Goal: Communication & Community: Answer question/provide support

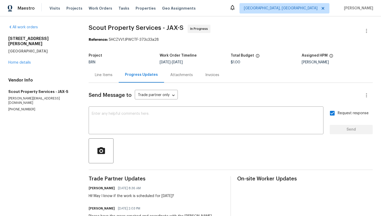
click at [110, 79] on div "Line Items" at bounding box center [104, 74] width 30 height 15
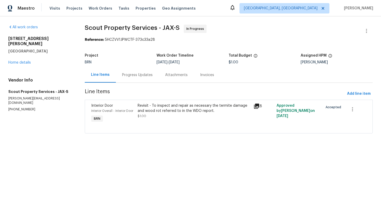
click at [137, 77] on div "Progress Updates" at bounding box center [137, 74] width 31 height 5
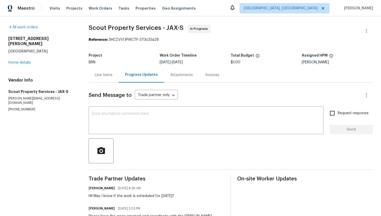
click at [106, 76] on div "Line Items" at bounding box center [104, 74] width 18 height 5
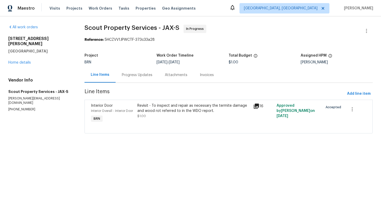
click at [178, 115] on div "Revisit - To inspect and repair as necessary the termite damage and wood rot re…" at bounding box center [193, 111] width 113 height 16
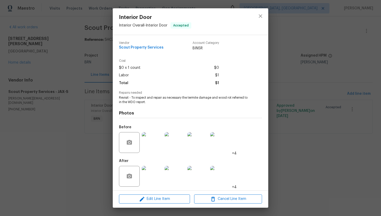
scroll to position [2, 0]
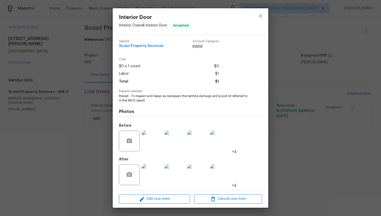
click at [159, 171] on img at bounding box center [152, 174] width 21 height 21
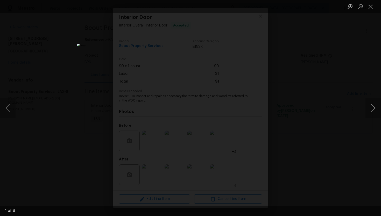
click at [372, 109] on button "Next image" at bounding box center [373, 107] width 16 height 21
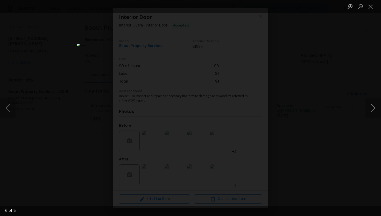
click at [372, 109] on button "Next image" at bounding box center [373, 107] width 16 height 21
click at [369, 8] on button "Close lightbox" at bounding box center [370, 6] width 10 height 9
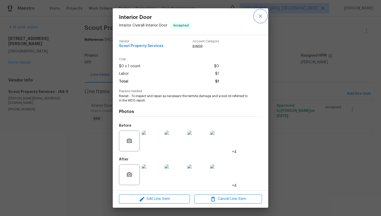
click at [262, 13] on icon "close" at bounding box center [260, 16] width 6 height 6
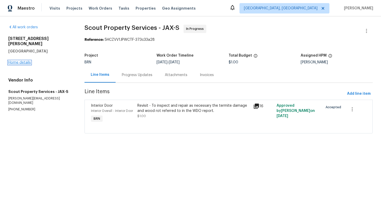
click at [19, 61] on link "Home details" at bounding box center [19, 63] width 23 height 4
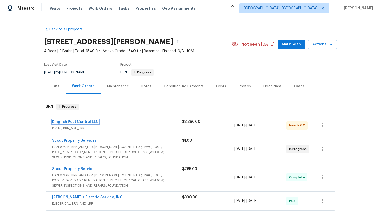
click at [82, 123] on link "Kingfish Pest Control LLC" at bounding box center [75, 122] width 47 height 4
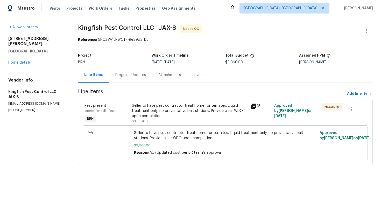
click at [140, 72] on div "Progress Updates" at bounding box center [130, 74] width 31 height 5
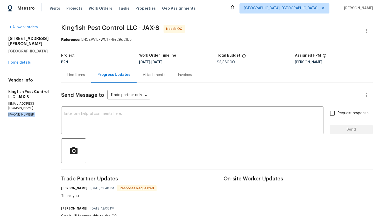
drag, startPoint x: 8, startPoint y: 105, endPoint x: 36, endPoint y: 105, distance: 28.8
copy p "(904) 595-5300"
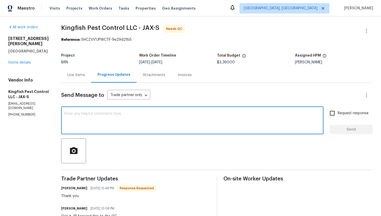
click at [129, 117] on textarea at bounding box center [192, 121] width 256 height 18
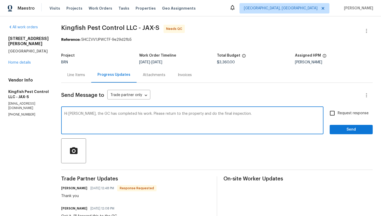
type textarea "Hi Brian, the GC has completed his work. Please return to the property and do t…"
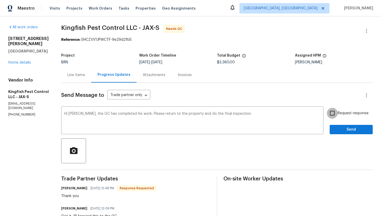
click at [333, 114] on input "Request response" at bounding box center [332, 113] width 11 height 11
checkbox input "true"
click at [340, 130] on span "Send" at bounding box center [351, 129] width 35 height 6
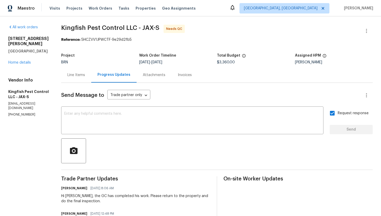
click at [78, 79] on div "Line Items" at bounding box center [76, 74] width 30 height 15
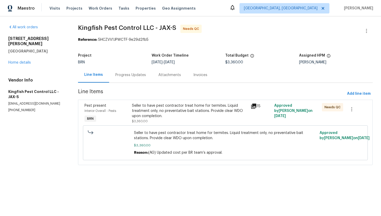
click at [113, 78] on div "Progress Updates" at bounding box center [130, 74] width 43 height 15
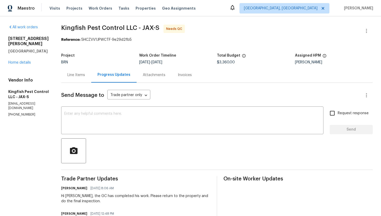
click at [80, 79] on div "Line Items" at bounding box center [76, 74] width 30 height 15
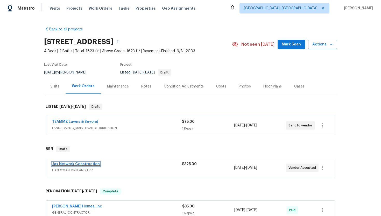
click at [83, 164] on link "Jax Network Construction" at bounding box center [76, 164] width 48 height 4
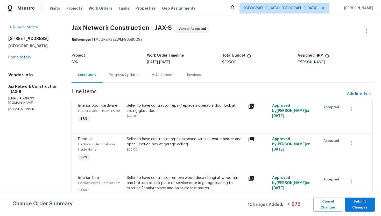
click at [130, 77] on div "Progress Updates" at bounding box center [124, 74] width 31 height 5
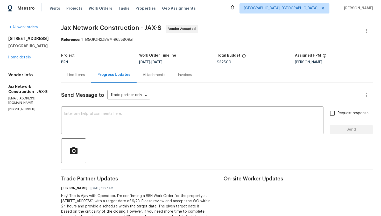
click at [89, 80] on div "Line Items" at bounding box center [76, 74] width 30 height 15
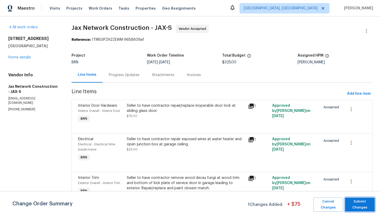
click at [355, 201] on span "Submit Changes" at bounding box center [359, 204] width 25 height 12
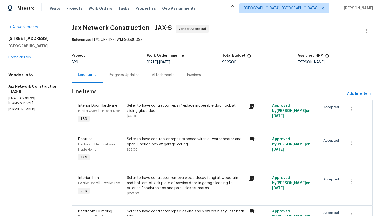
click at [23, 107] on p "(423) 557-9995" at bounding box center [33, 109] width 51 height 4
copy p "(423) 557-9995"
click at [137, 76] on div "Progress Updates" at bounding box center [124, 74] width 31 height 5
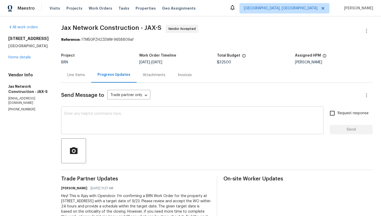
click at [126, 120] on textarea at bounding box center [192, 121] width 256 height 18
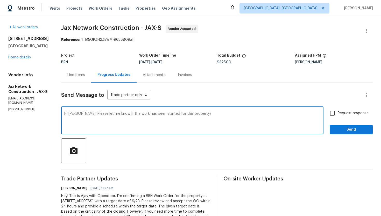
type textarea "Hi Dan! Please let me know if the work has been started for this property?"
click at [335, 115] on input "Request response" at bounding box center [332, 113] width 11 height 11
checkbox input "true"
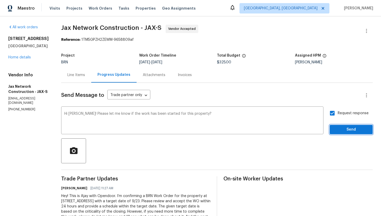
click at [342, 130] on span "Send" at bounding box center [351, 129] width 35 height 6
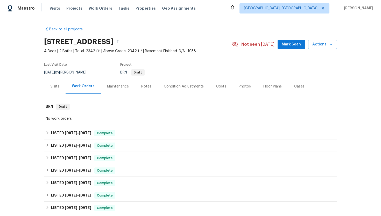
scroll to position [218, 0]
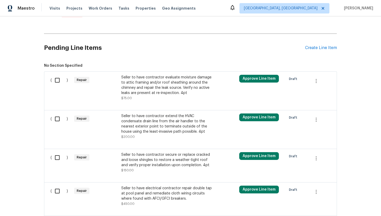
click at [172, 124] on div "Seller to have contractor extend the HVAC condensate drain line from the air ha…" at bounding box center [166, 123] width 91 height 21
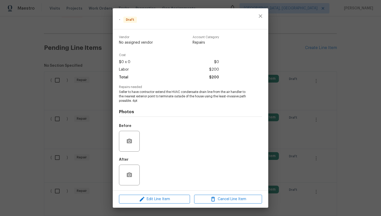
scroll to position [0, 0]
click at [165, 198] on span "Edit Line Item" at bounding box center [154, 199] width 68 height 6
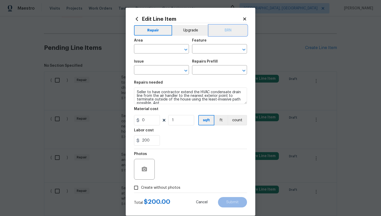
click at [230, 33] on button "BRN" at bounding box center [228, 30] width 38 height 10
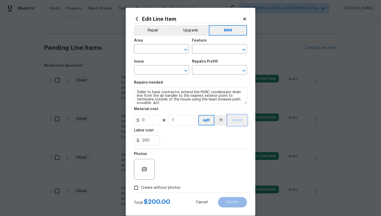
click at [235, 118] on button "count" at bounding box center [237, 120] width 19 height 10
click at [145, 167] on icon "button" at bounding box center [144, 168] width 5 height 5
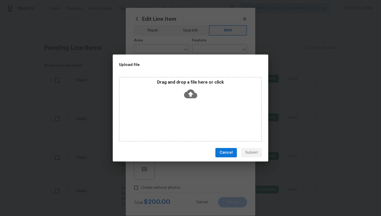
click at [190, 97] on icon at bounding box center [190, 93] width 13 height 9
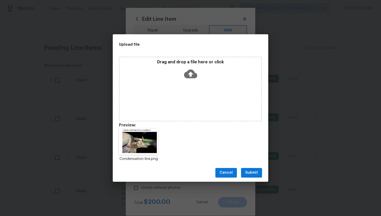
click at [252, 170] on span "Submit" at bounding box center [251, 172] width 13 height 6
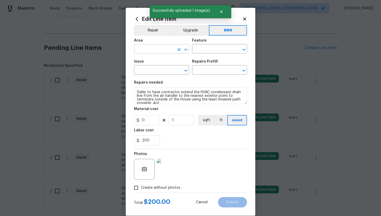
click at [151, 49] on input "text" at bounding box center [154, 49] width 40 height 8
click at [153, 60] on li "HVAC" at bounding box center [161, 61] width 55 height 9
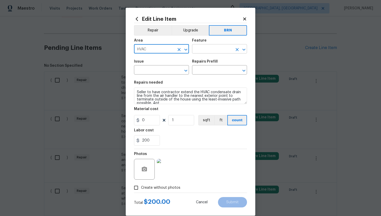
type input "HVAC"
click at [205, 49] on input "text" at bounding box center [212, 49] width 40 height 8
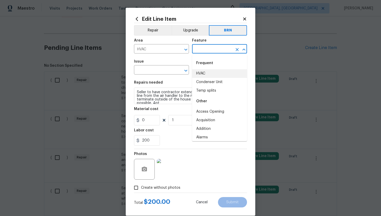
click at [205, 73] on li "HVAC" at bounding box center [219, 73] width 55 height 9
type input "HVAC"
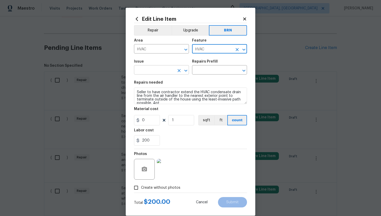
click at [148, 70] on input "text" at bounding box center [154, 70] width 40 height 8
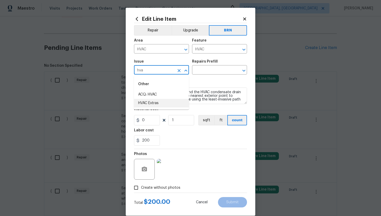
click at [159, 100] on li "HVAC Extras" at bounding box center [161, 103] width 55 height 9
type input "HVAC Extras"
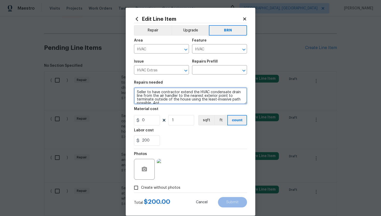
scroll to position [4, 0]
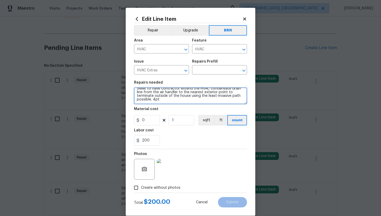
drag, startPoint x: 135, startPoint y: 92, endPoint x: 163, endPoint y: 107, distance: 31.1
click at [163, 107] on section "Repairs needed Seller to have contractor extend the HVAC condensate drain line …" at bounding box center [190, 112] width 113 height 71
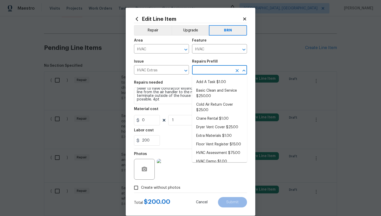
click at [210, 69] on input "text" at bounding box center [212, 70] width 40 height 8
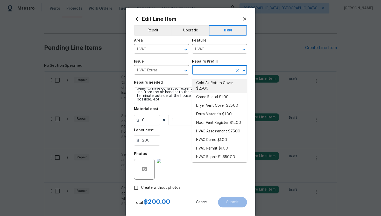
scroll to position [23, 0]
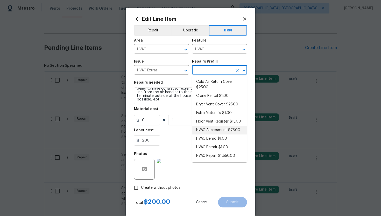
click at [210, 128] on li "HVAC Assessment $75.00" at bounding box center [219, 130] width 55 height 9
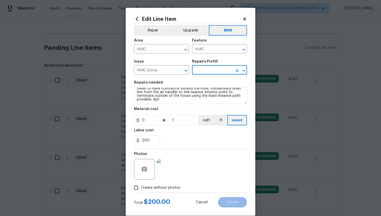
type input "HVAC Assessment $75.00"
type textarea "HVAC not working properly. Inspect system and diagnose problem."
type input "75"
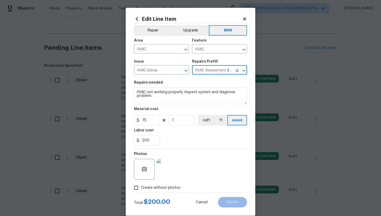
scroll to position [0, 0]
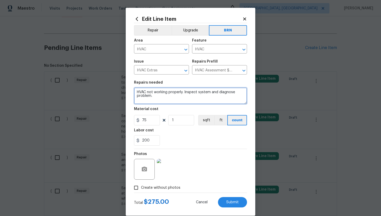
drag, startPoint x: 136, startPoint y: 93, endPoint x: 167, endPoint y: 102, distance: 32.5
click at [167, 102] on textarea "HVAC not working properly. Inspect system and diagnose problem." at bounding box center [190, 95] width 113 height 17
paste textarea "Seller to have contractor extend the HVAC condensate drain line from the air ha…"
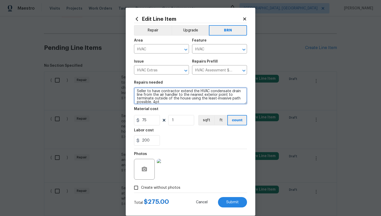
scroll to position [4, 0]
type textarea "Seller to have contractor extend the HVAC condensate drain line from the air ha…"
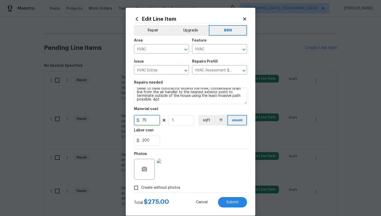
drag, startPoint x: 154, startPoint y: 122, endPoint x: 139, endPoint y: 121, distance: 14.6
click at [139, 121] on div "75" at bounding box center [147, 120] width 26 height 10
type input "0"
click at [198, 138] on div "200" at bounding box center [190, 140] width 113 height 10
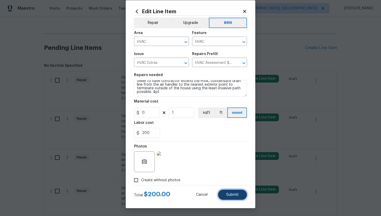
click at [237, 194] on span "Submit" at bounding box center [232, 195] width 12 height 4
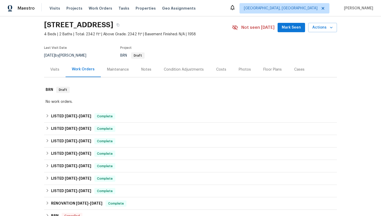
scroll to position [228, 0]
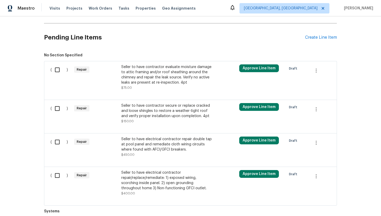
click at [178, 110] on div "Seller to have contractor secure or replace cracked and loose shingles to resto…" at bounding box center [166, 111] width 91 height 16
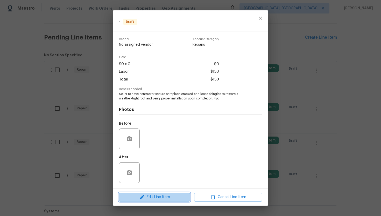
click at [167, 197] on span "Edit Line Item" at bounding box center [154, 197] width 68 height 6
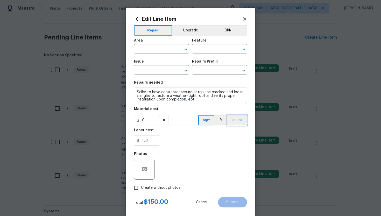
click at [236, 124] on button "count" at bounding box center [237, 120] width 19 height 10
click at [230, 33] on button "BRN" at bounding box center [228, 30] width 38 height 10
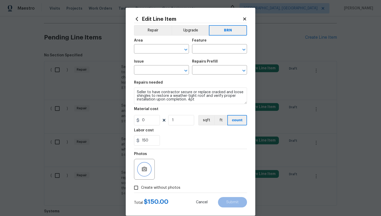
click at [147, 166] on icon "button" at bounding box center [144, 169] width 6 height 6
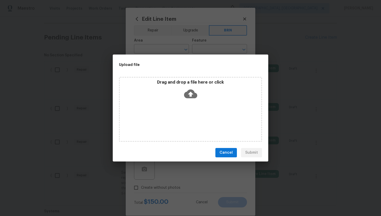
click at [191, 92] on icon at bounding box center [190, 93] width 13 height 9
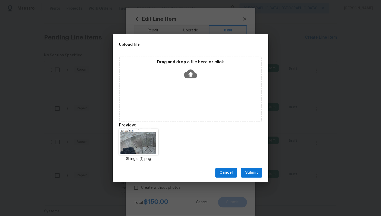
click at [254, 171] on span "Submit" at bounding box center [251, 172] width 13 height 6
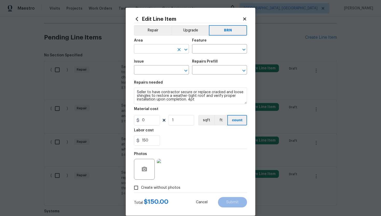
click at [156, 49] on input "text" at bounding box center [154, 49] width 40 height 8
click at [154, 63] on li "Roof" at bounding box center [161, 61] width 55 height 9
type input "Roof"
click at [198, 52] on input "text" at bounding box center [212, 49] width 40 height 8
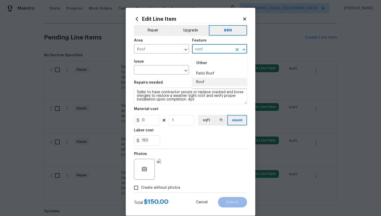
click at [200, 84] on li "Roof" at bounding box center [219, 82] width 55 height 9
type input "Roof"
click at [151, 70] on input "text" at bounding box center [154, 70] width 40 height 8
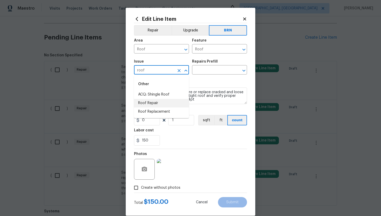
click at [158, 106] on li "Roof Repair" at bounding box center [161, 103] width 55 height 9
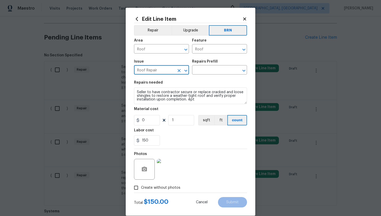
type input "Roof Repair"
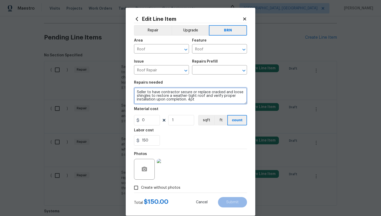
drag, startPoint x: 137, startPoint y: 92, endPoint x: 184, endPoint y: 111, distance: 51.1
click at [184, 111] on section "Repairs needed Seller to have contractor secure or replace cracked and loose sh…" at bounding box center [190, 112] width 113 height 71
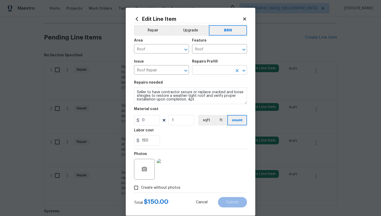
click at [211, 72] on input "text" at bounding box center [212, 70] width 40 height 8
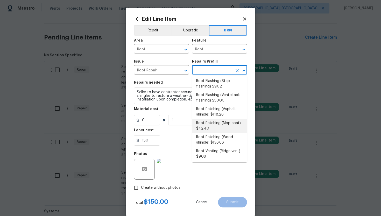
scroll to position [61, 0]
click at [210, 115] on li "Roof Patching (Asphalt shingle) $118.26" at bounding box center [219, 111] width 55 height 14
type input "Eaves and Trim"
type input "Roof Patching (Asphalt shingle) $118.26"
type textarea "Remove the existing damaged asphalt shingles (if present) and replace with new.…"
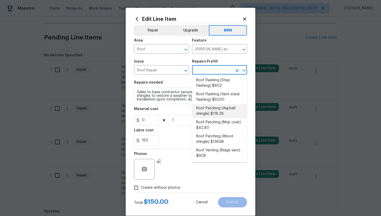
type input "118.26"
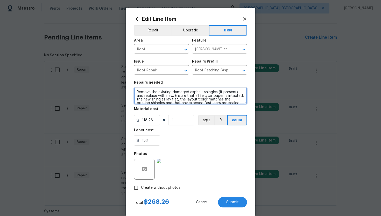
scroll to position [7, 0]
drag, startPoint x: 136, startPoint y: 93, endPoint x: 163, endPoint y: 112, distance: 33.0
click at [163, 112] on section "Repairs needed Remove the existing damaged asphalt shingles (if present) and re…" at bounding box center [190, 112] width 113 height 71
paste textarea "Seller to have contractor secure or replace cracked and loose shingles to resto…"
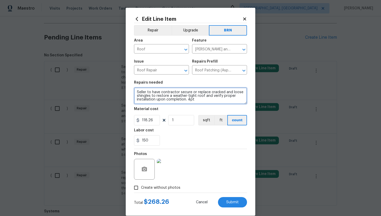
type textarea "Seller to have contractor secure or replace cracked and loose shingles to resto…"
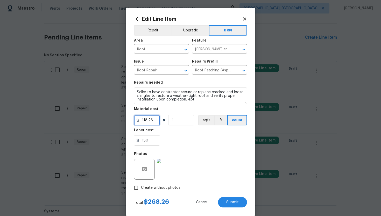
drag, startPoint x: 154, startPoint y: 122, endPoint x: 138, endPoint y: 120, distance: 16.1
click at [139, 120] on div "118.26" at bounding box center [147, 120] width 26 height 10
type input "0"
click at [207, 134] on div "Labor cost" at bounding box center [190, 131] width 113 height 7
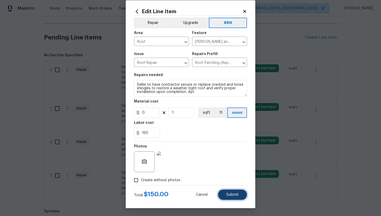
click at [226, 190] on button "Submit" at bounding box center [232, 194] width 29 height 10
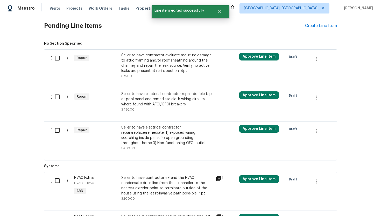
scroll to position [238, 0]
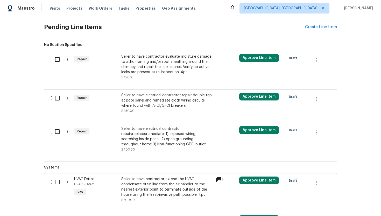
click at [169, 70] on div "Seller to have contractor evaluate moisture damage to attic framing and/or roof…" at bounding box center [166, 64] width 91 height 21
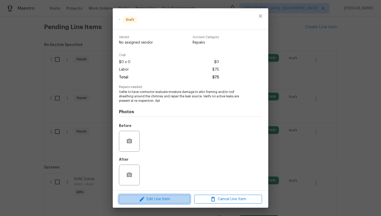
click at [152, 200] on span "Edit Line Item" at bounding box center [154, 199] width 68 height 6
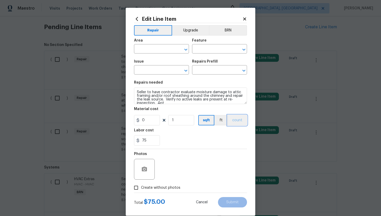
click at [238, 121] on button "count" at bounding box center [237, 120] width 19 height 10
click at [231, 32] on button "BRN" at bounding box center [228, 30] width 38 height 10
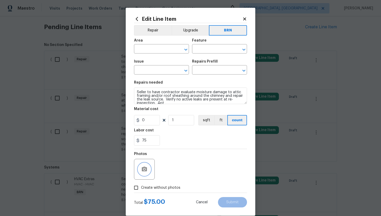
click at [146, 166] on button "button" at bounding box center [144, 169] width 12 height 12
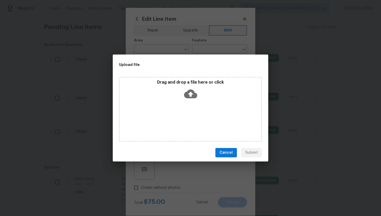
click at [191, 95] on icon at bounding box center [190, 93] width 13 height 13
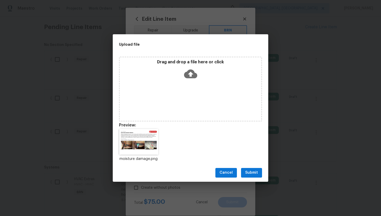
click at [254, 172] on span "Submit" at bounding box center [251, 172] width 13 height 6
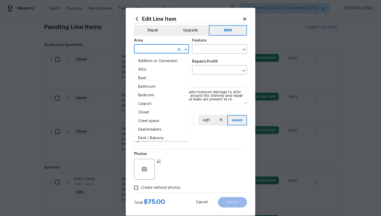
click at [157, 45] on input "text" at bounding box center [154, 49] width 40 height 8
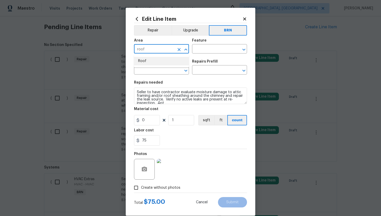
click at [155, 60] on li "Roof" at bounding box center [161, 61] width 55 height 9
type input "Roof"
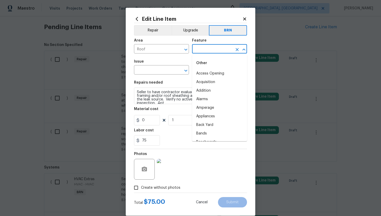
click at [209, 51] on input "text" at bounding box center [212, 49] width 40 height 8
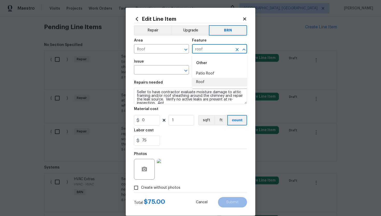
click at [212, 79] on li "Roof" at bounding box center [219, 82] width 55 height 9
type input "Roof"
click at [141, 72] on input "text" at bounding box center [154, 70] width 40 height 8
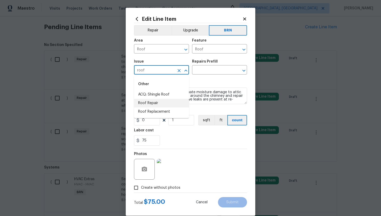
click at [151, 103] on li "Roof Repair" at bounding box center [161, 103] width 55 height 9
type input "Roof Repair"
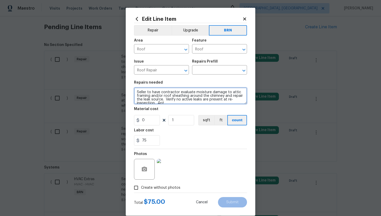
scroll to position [4, 0]
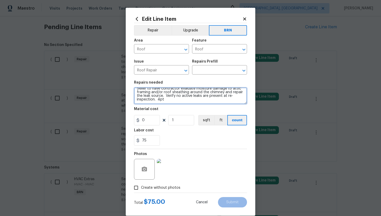
drag, startPoint x: 136, startPoint y: 92, endPoint x: 171, endPoint y: 106, distance: 38.2
click at [171, 106] on section "Repairs needed Seller to have contractor evaluate moisture damage to attic fram…" at bounding box center [190, 112] width 113 height 71
click at [202, 70] on input "text" at bounding box center [212, 70] width 40 height 8
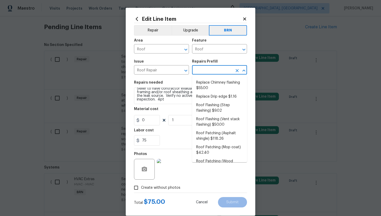
scroll to position [37, 0]
click at [208, 108] on li "Roof Flashing (Step flashing) $9.02" at bounding box center [219, 107] width 55 height 14
type input "Eaves and Trim"
type input "Roof Flashing (Step flashing) $9.02"
type textarea "Revove the existing damaged/inoperable step flashing. Prep the substrate and in…"
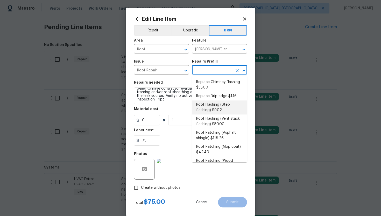
type input "9.02"
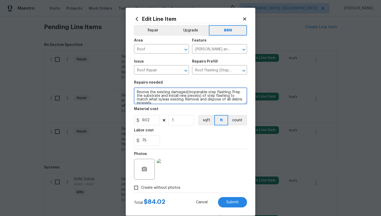
scroll to position [4, 0]
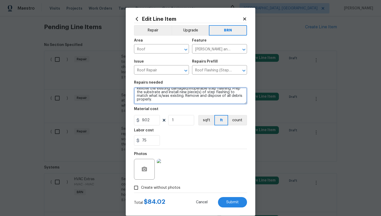
drag, startPoint x: 136, startPoint y: 92, endPoint x: 165, endPoint y: 112, distance: 35.9
click at [165, 112] on section "Repairs needed Revove the existing damaged/inoperable step flashing. Prep the s…" at bounding box center [190, 112] width 113 height 71
paste textarea "Seller to have contractor evaluate moisture damage to attic framing and/or roof…"
type textarea "Seller to have contractor evaluate moisture damage to attic framing and/or roof…"
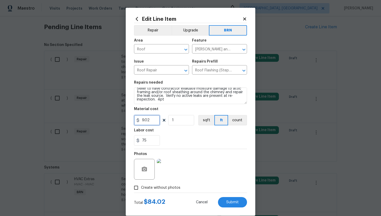
drag, startPoint x: 155, startPoint y: 120, endPoint x: 139, endPoint y: 120, distance: 15.8
click at [139, 120] on div "9.02" at bounding box center [147, 120] width 26 height 10
type input "0"
click at [204, 145] on div "75" at bounding box center [190, 140] width 113 height 10
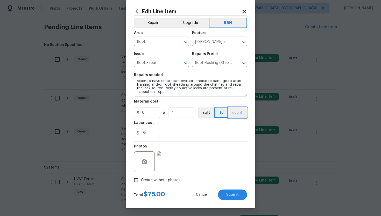
click at [243, 113] on button "count" at bounding box center [237, 112] width 19 height 10
click at [231, 194] on span "Submit" at bounding box center [232, 195] width 12 height 4
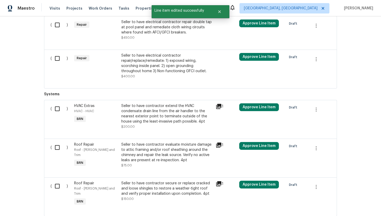
scroll to position [245, 0]
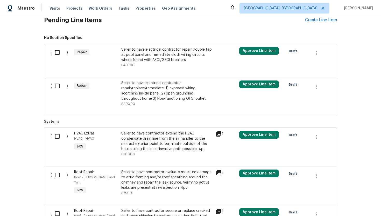
click at [165, 50] on div "Seller to have electrical contractor repair double tap at pool panel and remedi…" at bounding box center [166, 55] width 91 height 16
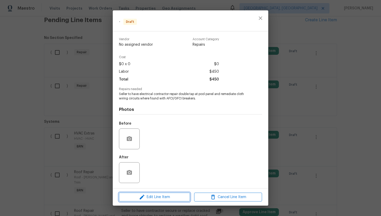
click at [147, 195] on span "Edit Line Item" at bounding box center [154, 197] width 68 height 6
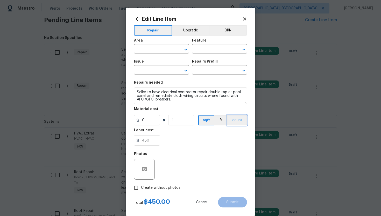
click at [236, 119] on button "count" at bounding box center [237, 120] width 19 height 10
click at [230, 35] on div "Area ​ Feature ​" at bounding box center [190, 45] width 113 height 21
click at [230, 33] on button "BRN" at bounding box center [228, 30] width 38 height 10
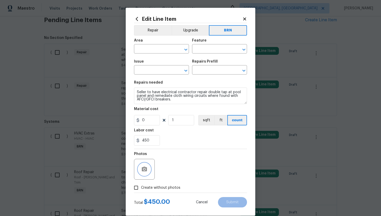
click at [147, 168] on icon "button" at bounding box center [144, 168] width 5 height 5
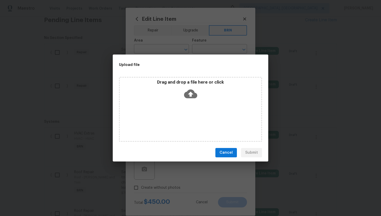
click at [188, 94] on icon at bounding box center [190, 93] width 13 height 9
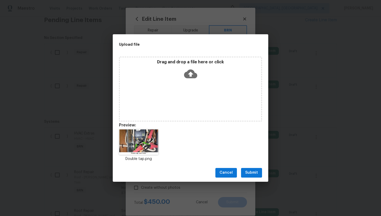
click at [258, 173] on button "Submit" at bounding box center [251, 173] width 21 height 10
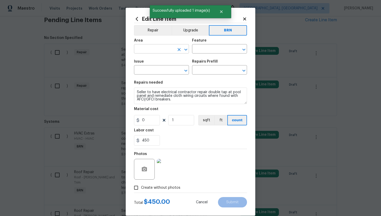
click at [152, 48] on input "text" at bounding box center [154, 49] width 40 height 8
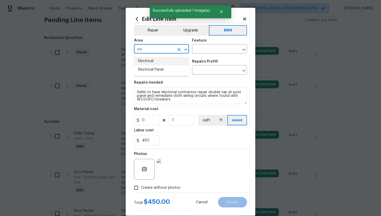
click at [151, 61] on li "Electrical" at bounding box center [161, 61] width 55 height 9
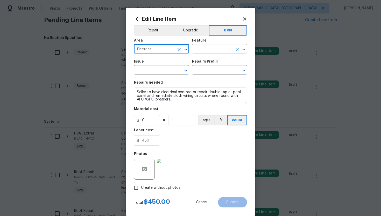
type input "Electrical"
click at [202, 50] on input "text" at bounding box center [212, 49] width 40 height 8
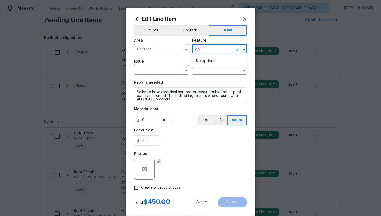
type input "d"
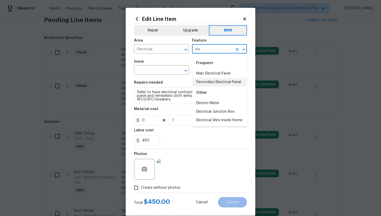
click at [212, 81] on li "Secondary Electrical Panel" at bounding box center [219, 82] width 55 height 9
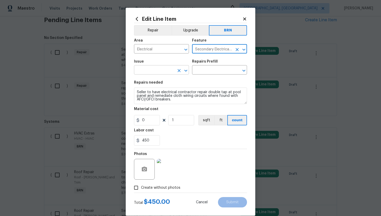
type input "Secondary Electrical Panel"
click at [156, 70] on input "text" at bounding box center [154, 70] width 40 height 8
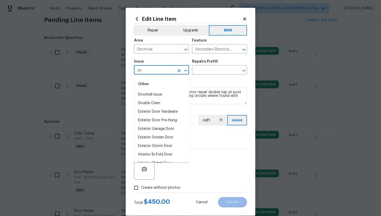
type input "d"
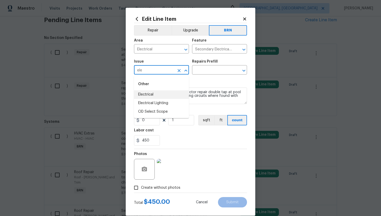
click at [150, 97] on li "Electrical" at bounding box center [161, 94] width 55 height 9
type input "Electrical"
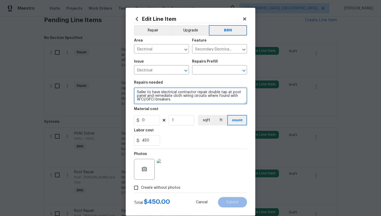
drag, startPoint x: 135, startPoint y: 93, endPoint x: 171, endPoint y: 107, distance: 39.3
click at [171, 107] on section "Repairs needed Seller to have electrical contractor repair double tap at pool p…" at bounding box center [190, 112] width 113 height 71
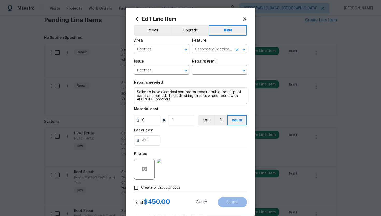
click at [212, 52] on input "Secondary Electrical Panel" at bounding box center [212, 49] width 40 height 8
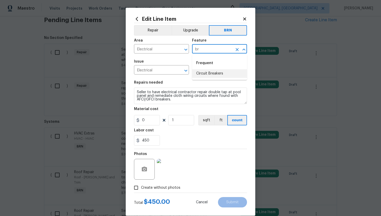
click at [218, 73] on li "Circuit Breakers" at bounding box center [219, 73] width 55 height 9
type input "Circuit Breakers"
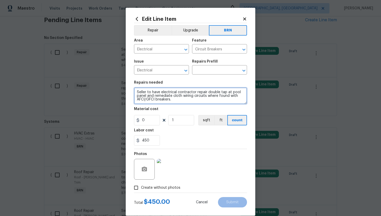
drag, startPoint x: 136, startPoint y: 93, endPoint x: 183, endPoint y: 105, distance: 48.7
click at [183, 105] on section "Repairs needed Seller to have electrical contractor repair double tap at pool p…" at bounding box center [190, 112] width 113 height 71
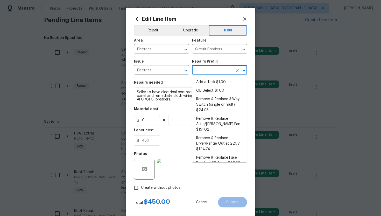
click at [205, 70] on input "text" at bounding box center [212, 70] width 40 height 8
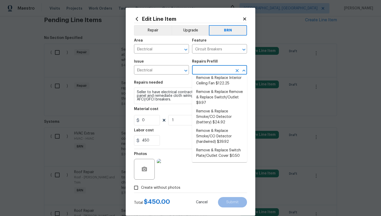
scroll to position [195, 0]
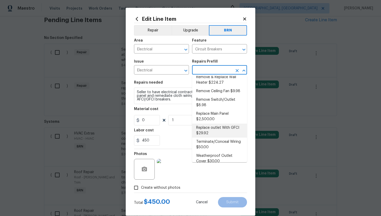
click at [210, 123] on li "Replace outlet With GFCI $29.92" at bounding box center [219, 130] width 55 height 14
type input "Replace outlet With GFCI $29.92"
type textarea "Remove and replace the existing standard oultet and replace with new GFCI outle…"
type input "29.92"
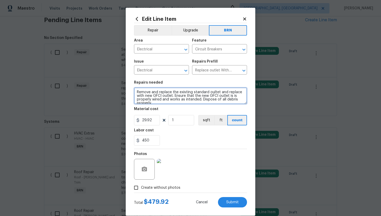
scroll to position [4, 0]
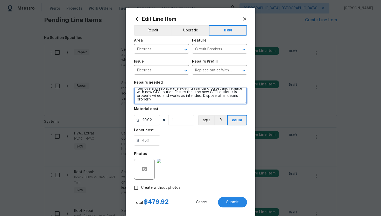
drag, startPoint x: 136, startPoint y: 93, endPoint x: 159, endPoint y: 108, distance: 28.6
click at [159, 108] on section "Repairs needed Remove and replace the existing standard oultet and replace with…" at bounding box center [190, 112] width 113 height 71
paste textarea "Seller to have electrical contractor repair double tap at pool panel and remedi…"
type textarea "Seller to have electrical contractor repair double tap at pool panel and remedi…"
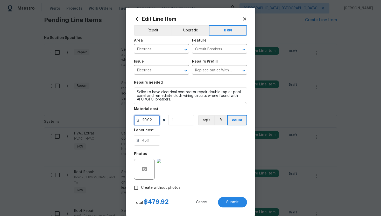
drag, startPoint x: 153, startPoint y: 121, endPoint x: 137, endPoint y: 120, distance: 16.6
click at [137, 120] on div "29.92" at bounding box center [147, 120] width 26 height 10
type input "0"
click at [194, 139] on div "450" at bounding box center [190, 140] width 113 height 10
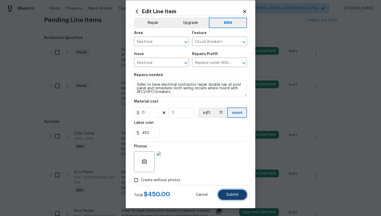
click at [230, 194] on span "Submit" at bounding box center [232, 195] width 12 height 4
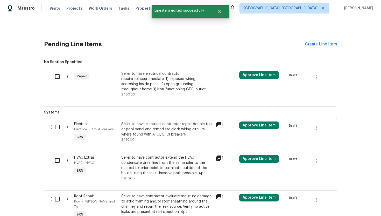
scroll to position [203, 0]
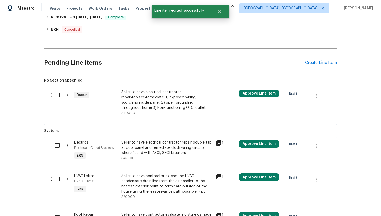
click at [173, 106] on div "Seller to have electrical contractor repair/replace/remediate: 1) exposed wirin…" at bounding box center [166, 99] width 91 height 21
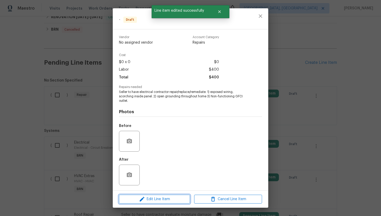
click at [151, 196] on span "Edit Line Item" at bounding box center [154, 199] width 68 height 6
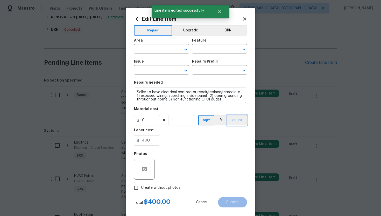
click at [237, 120] on button "count" at bounding box center [237, 120] width 19 height 10
click at [231, 32] on button "BRN" at bounding box center [228, 30] width 38 height 10
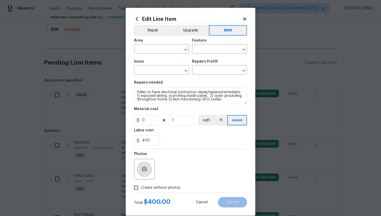
click at [146, 168] on icon "button" at bounding box center [144, 168] width 5 height 5
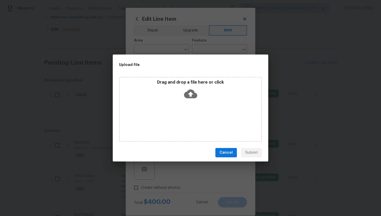
click at [191, 95] on icon at bounding box center [190, 93] width 13 height 13
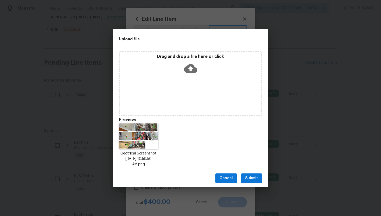
click at [255, 176] on span "Submit" at bounding box center [251, 178] width 13 height 6
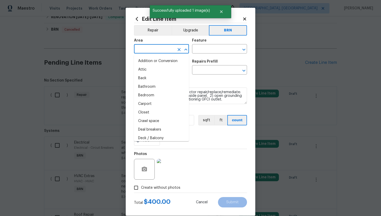
click at [149, 51] on input "text" at bounding box center [154, 49] width 40 height 8
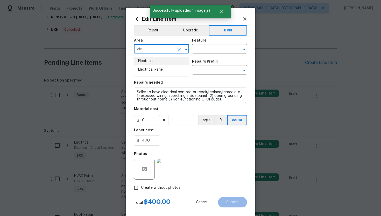
click at [153, 60] on li "Electrical" at bounding box center [161, 61] width 55 height 9
type input "Electrical"
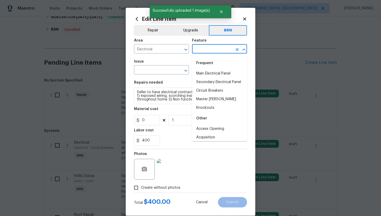
click at [200, 51] on input "text" at bounding box center [212, 49] width 40 height 8
click at [171, 91] on textarea "Seller to have electrical contractor repair/replace/remediate: 1) exposed wirin…" at bounding box center [190, 95] width 113 height 17
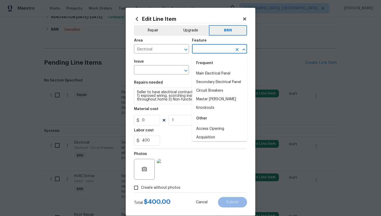
click at [205, 51] on input "text" at bounding box center [212, 49] width 40 height 8
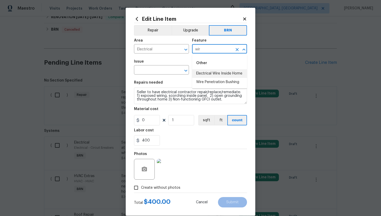
click at [211, 72] on li "Electrical Wire Inside Home" at bounding box center [219, 73] width 55 height 9
type input "Electrical Wire Inside Home"
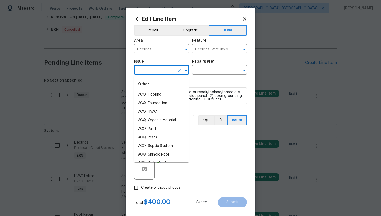
click at [152, 70] on input "text" at bounding box center [154, 70] width 40 height 8
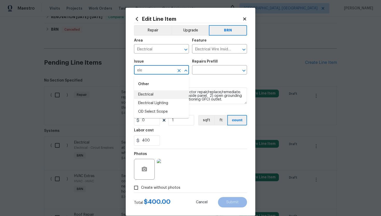
click at [155, 93] on li "Electrical" at bounding box center [161, 94] width 55 height 9
type input "Electrical"
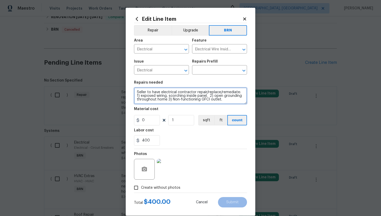
drag, startPoint x: 136, startPoint y: 91, endPoint x: 169, endPoint y: 109, distance: 37.2
click at [169, 109] on section "Repairs needed Seller to have electrical contractor repair/replace/remediate: 1…" at bounding box center [190, 112] width 113 height 71
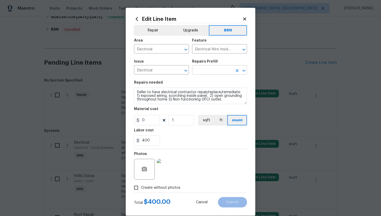
click at [208, 72] on input "text" at bounding box center [212, 70] width 40 height 8
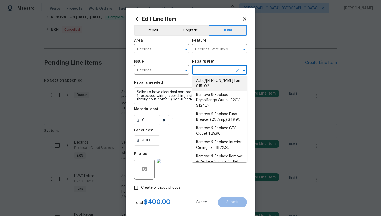
scroll to position [45, 0]
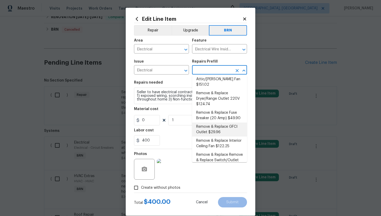
click at [208, 122] on li "Remove & Replace GFCI Outlet $29.96" at bounding box center [219, 129] width 55 height 14
type input "Remove & Replace GFCI Outlet $29.96"
type textarea "Remove and replace the existing GFCI with new. Ensure that the new GFCI outlet …"
type input "29.96"
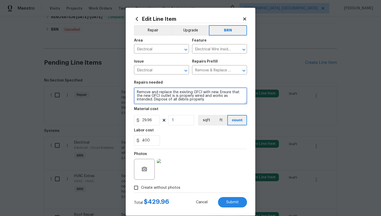
drag, startPoint x: 137, startPoint y: 93, endPoint x: 184, endPoint y: 104, distance: 49.0
click at [184, 104] on textarea "Remove and replace the existing GFCI with new. Ensure that the new GFCI outlet …" at bounding box center [190, 95] width 113 height 17
paste textarea "Seller to have electrical contractor repair/replace/remediate: 1) exposed wirin…"
type textarea "Seller to have electrical contractor repair/replace/remediate: 1) exposed wirin…"
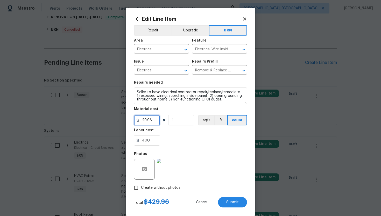
drag, startPoint x: 155, startPoint y: 120, endPoint x: 137, endPoint y: 120, distance: 18.4
click at [137, 120] on div "29.96" at bounding box center [147, 120] width 26 height 10
type input "0"
click at [212, 140] on div "400" at bounding box center [190, 140] width 113 height 10
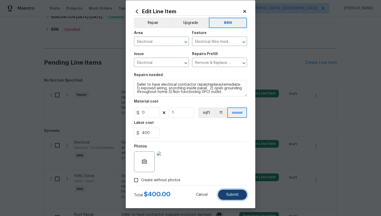
click at [229, 193] on span "Submit" at bounding box center [232, 195] width 12 height 4
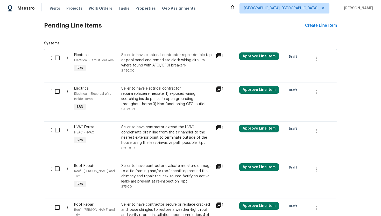
scroll to position [241, 0]
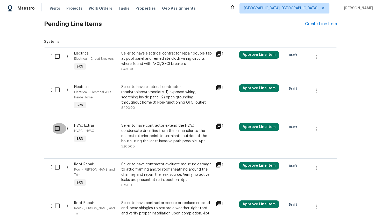
click at [55, 129] on input "checkbox" at bounding box center [59, 128] width 15 height 11
checkbox input "true"
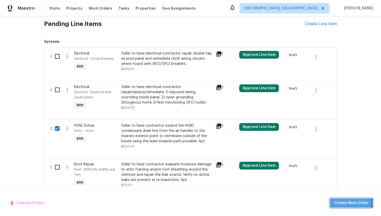
click at [351, 202] on span "Create Work Order" at bounding box center [351, 203] width 34 height 6
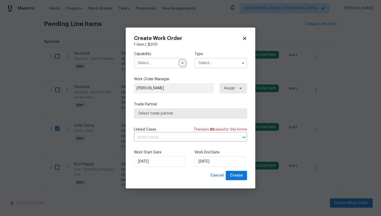
click at [182, 64] on icon "button" at bounding box center [182, 63] width 4 height 4
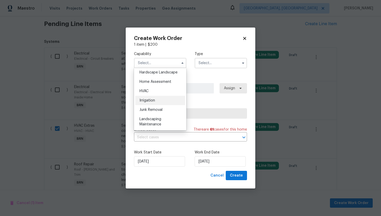
scroll to position [292, 0]
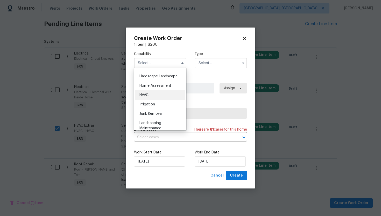
click at [161, 95] on div "HVAC" at bounding box center [160, 94] width 50 height 9
type input "HVAC"
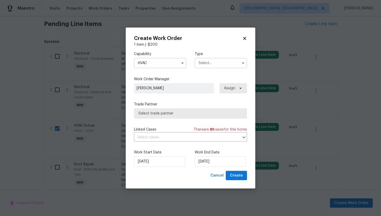
click at [206, 65] on input "text" at bounding box center [221, 63] width 52 height 10
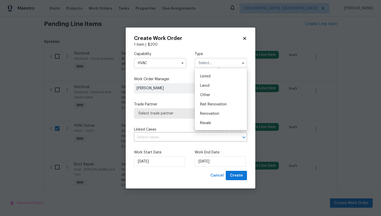
scroll to position [62, 0]
click at [218, 104] on div "Resale" at bounding box center [221, 105] width 50 height 9
type input "Resale"
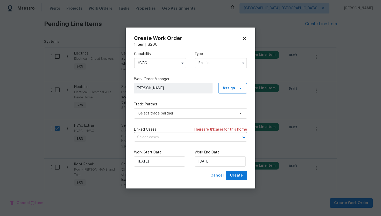
click at [180, 135] on input "text" at bounding box center [183, 137] width 98 height 8
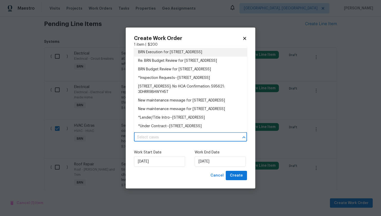
click at [193, 52] on li "BRN Execution for 2922 Madrid Ave E, Jacksonville, FL 32217" at bounding box center [190, 52] width 113 height 9
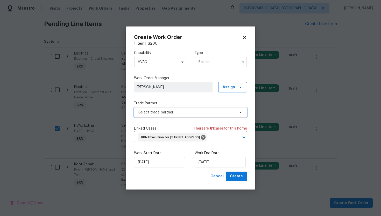
click at [172, 110] on span "Select trade partner" at bounding box center [186, 112] width 97 height 5
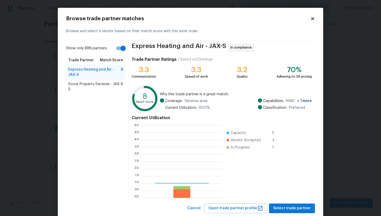
scroll to position [73, 81]
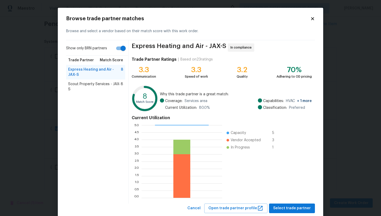
click at [126, 51] on input "Show only BRN partners" at bounding box center [123, 48] width 30 height 10
checkbox input "false"
click at [289, 208] on span "Select trade partner" at bounding box center [292, 208] width 38 height 6
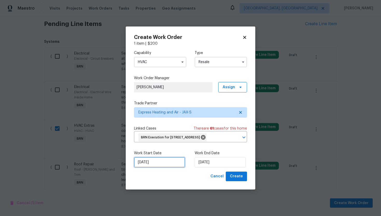
click at [146, 167] on input "[DATE]" at bounding box center [159, 162] width 51 height 10
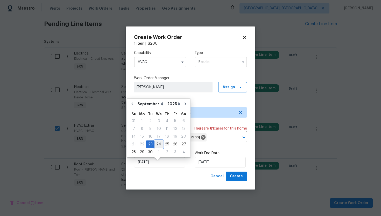
click at [155, 143] on div "24" at bounding box center [158, 143] width 9 height 7
type input "[DATE]"
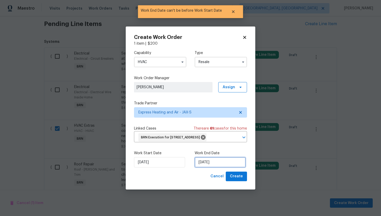
click at [201, 167] on input "[DATE]" at bounding box center [220, 162] width 51 height 10
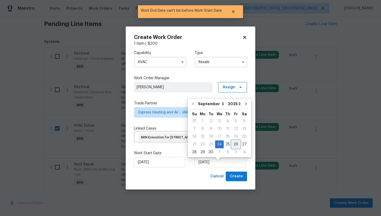
click at [232, 144] on div "26" at bounding box center [236, 143] width 8 height 7
type input "9/26/2025"
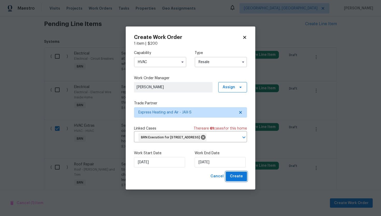
click at [236, 179] on span "Create" at bounding box center [236, 176] width 13 height 6
checkbox input "false"
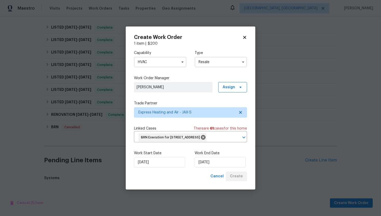
scroll to position [255, 0]
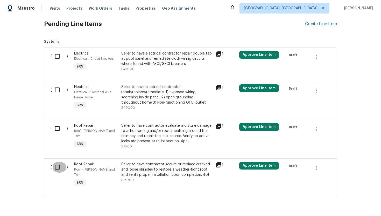
click at [61, 167] on input "checkbox" at bounding box center [59, 166] width 15 height 11
checkbox input "true"
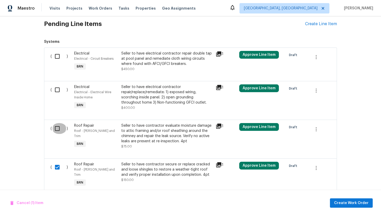
click at [58, 129] on input "checkbox" at bounding box center [59, 128] width 15 height 11
checkbox input "true"
click at [346, 199] on button "Create Work Order" at bounding box center [351, 203] width 43 height 10
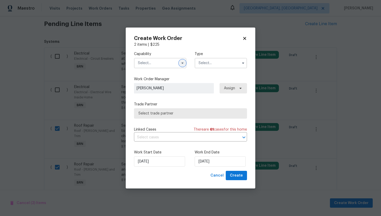
click at [183, 62] on icon "button" at bounding box center [182, 63] width 4 height 4
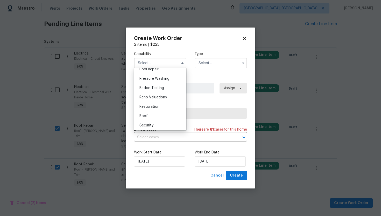
scroll to position [493, 0]
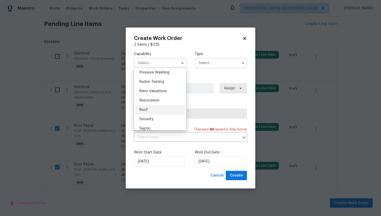
click at [159, 109] on div "Roof" at bounding box center [160, 109] width 50 height 9
type input "Roof"
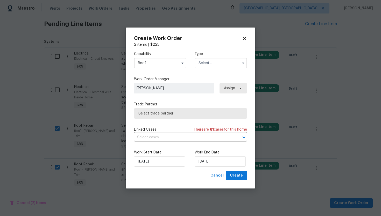
click at [210, 63] on input "text" at bounding box center [221, 63] width 52 height 10
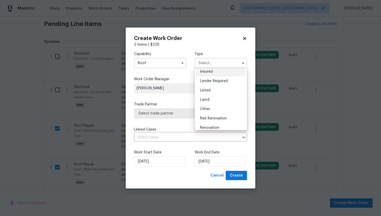
scroll to position [62, 0]
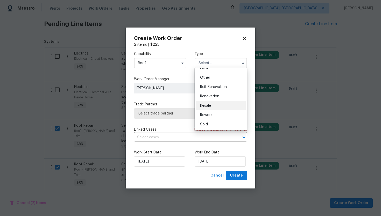
click at [218, 104] on div "Resale" at bounding box center [221, 105] width 50 height 9
type input "Resale"
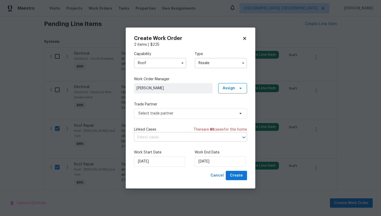
click at [187, 137] on input "text" at bounding box center [183, 137] width 98 height 8
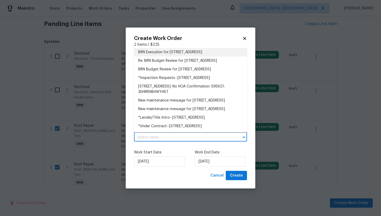
click at [197, 54] on li "BRN Execution for 2922 Madrid Ave E, Jacksonville, FL 32217" at bounding box center [190, 52] width 113 height 9
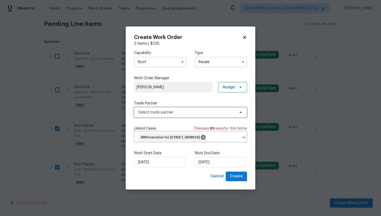
click at [183, 107] on span "Select trade partner" at bounding box center [190, 112] width 113 height 10
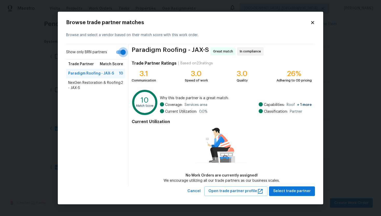
click at [122, 55] on input "Show only BRN partners" at bounding box center [123, 52] width 30 height 10
checkbox input "false"
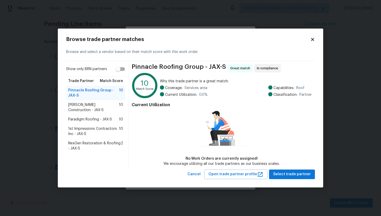
click at [94, 120] on span "Paradigm Roofing - JAX-S" at bounding box center [90, 119] width 44 height 5
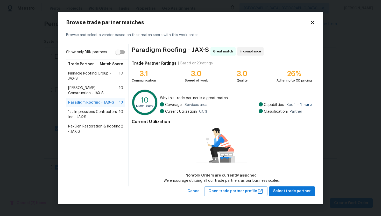
click at [112, 91] on span "Dehlinger Construction - JAX-S" at bounding box center [93, 90] width 51 height 10
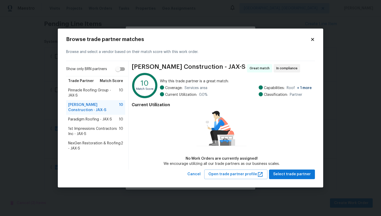
click at [100, 88] on span "Pinnacle Roofing Group - JAX-S" at bounding box center [93, 93] width 51 height 10
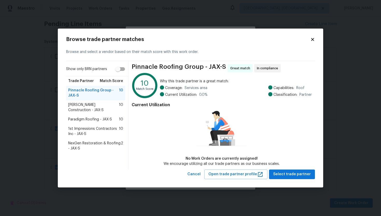
click at [89, 129] on span "1st Impressions Contractors Inc - JAX-S" at bounding box center [93, 131] width 51 height 10
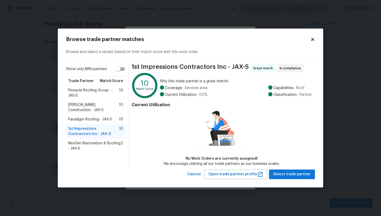
click at [86, 143] on span "NexGen Restoration & Roofing - JAX-S" at bounding box center [94, 145] width 53 height 10
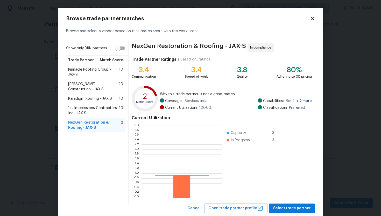
scroll to position [73, 81]
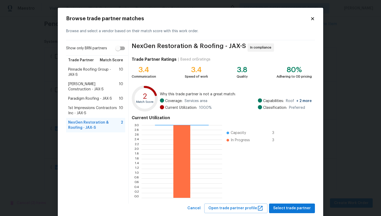
click at [89, 96] on span "Paradigm Roofing - JAX-S" at bounding box center [90, 98] width 44 height 5
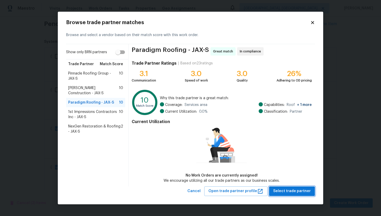
click at [310, 189] on span "Select trade partner" at bounding box center [292, 191] width 38 height 6
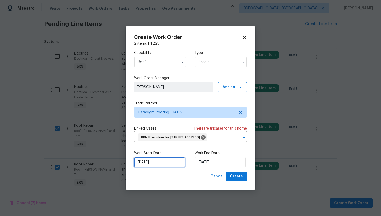
click at [145, 165] on input "[DATE]" at bounding box center [159, 162] width 51 height 10
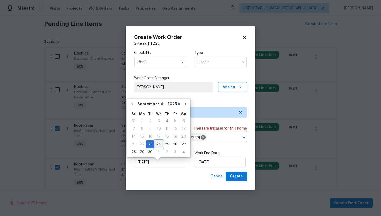
click at [156, 147] on div "24" at bounding box center [158, 143] width 9 height 7
type input "[DATE]"
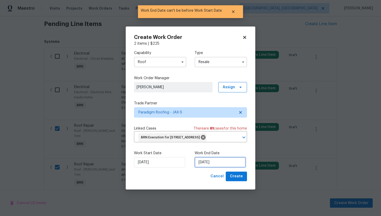
click at [207, 167] on input "[DATE]" at bounding box center [220, 162] width 51 height 10
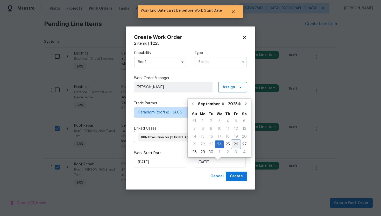
click at [234, 146] on div "26" at bounding box center [236, 143] width 8 height 7
type input "9/26/2025"
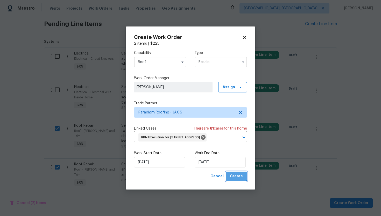
click at [235, 179] on span "Create" at bounding box center [236, 176] width 13 height 6
checkbox input "false"
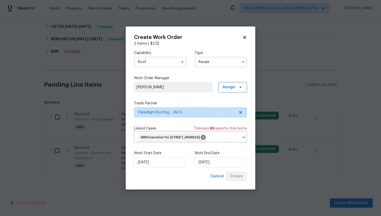
scroll to position [214, 0]
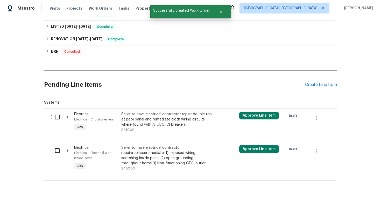
click at [55, 117] on input "checkbox" at bounding box center [59, 116] width 15 height 11
checkbox input "true"
click at [62, 149] on input "checkbox" at bounding box center [59, 150] width 15 height 11
checkbox input "true"
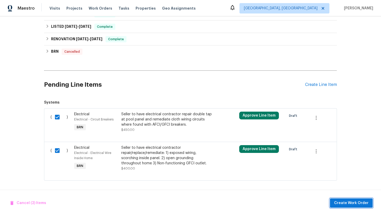
click at [338, 203] on span "Create Work Order" at bounding box center [351, 203] width 34 height 6
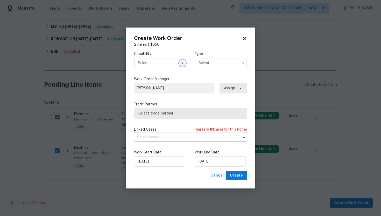
click at [184, 61] on icon "button" at bounding box center [182, 63] width 4 height 4
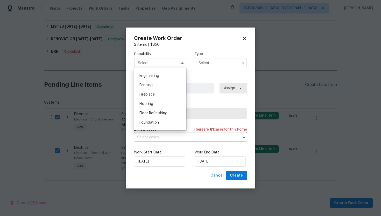
scroll to position [145, 0]
click at [164, 94] on div "Electrical" at bounding box center [160, 92] width 50 height 9
type input "Electrical"
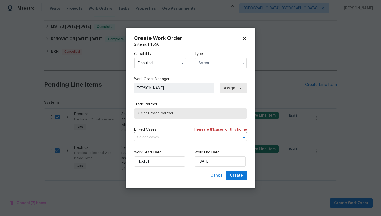
click at [204, 64] on input "text" at bounding box center [221, 63] width 52 height 10
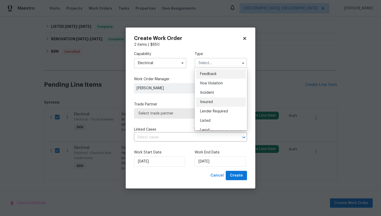
scroll to position [62, 0]
click at [218, 105] on div "Resale" at bounding box center [221, 105] width 50 height 9
type input "Resale"
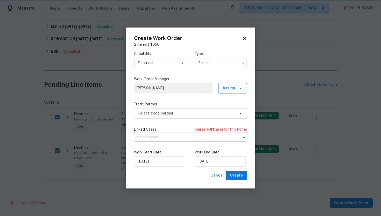
scroll to position [0, 0]
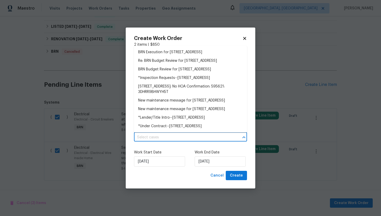
click at [189, 135] on input "text" at bounding box center [183, 137] width 98 height 8
click at [198, 52] on li "BRN Execution for 2922 Madrid Ave E, Jacksonville, FL 32217" at bounding box center [190, 52] width 113 height 9
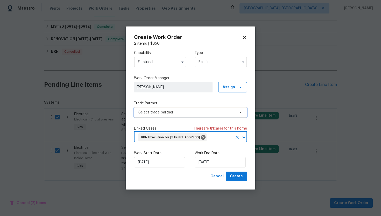
click at [176, 110] on span "Select trade partner" at bounding box center [186, 112] width 97 height 5
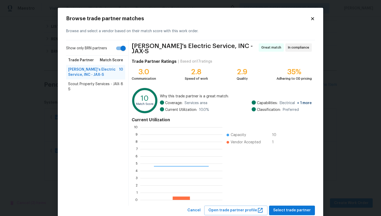
scroll to position [73, 82]
click at [123, 47] on input "Show only BRN partners" at bounding box center [123, 48] width 30 height 10
checkbox input "false"
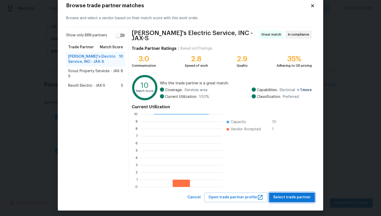
click at [290, 195] on span "Select trade partner" at bounding box center [292, 197] width 38 height 6
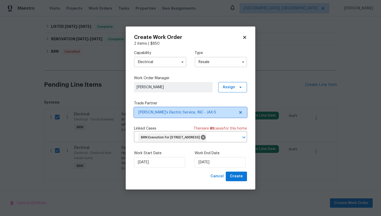
scroll to position [0, 0]
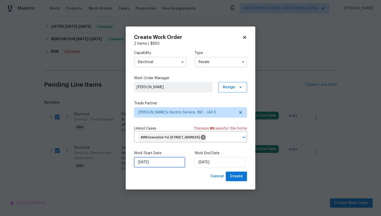
click at [145, 167] on input "[DATE]" at bounding box center [159, 162] width 51 height 10
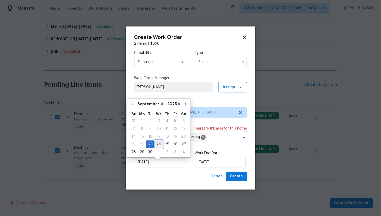
click at [157, 145] on div "24" at bounding box center [158, 143] width 9 height 7
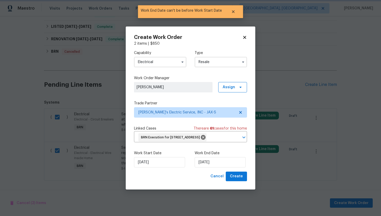
type input "[DATE]"
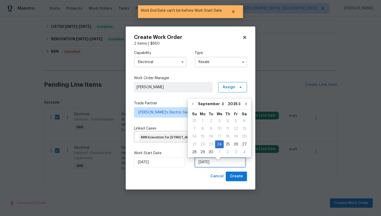
click at [205, 165] on input "[DATE]" at bounding box center [220, 162] width 51 height 10
click at [232, 144] on div "26" at bounding box center [236, 143] width 8 height 7
type input "9/26/2025"
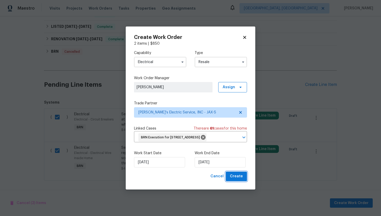
click at [236, 179] on span "Create" at bounding box center [236, 176] width 13 height 6
checkbox input "false"
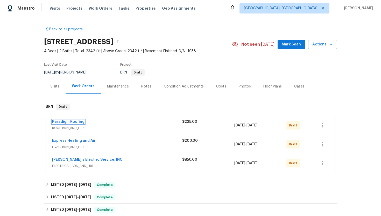
click at [75, 120] on link "Paradigm Roofing" at bounding box center [68, 122] width 32 height 4
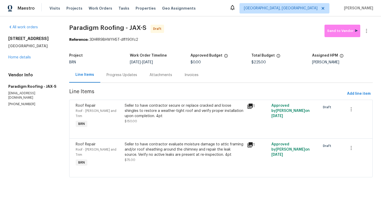
click at [117, 75] on div "Progress Updates" at bounding box center [121, 74] width 31 height 5
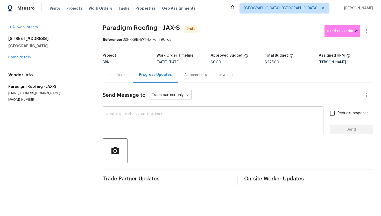
click at [120, 118] on textarea at bounding box center [213, 121] width 215 height 18
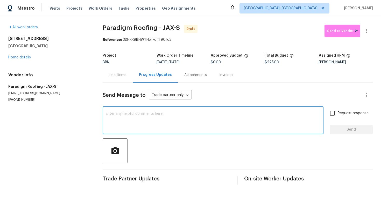
paste textarea "Hey! This is Ajay with Opendoor. I’m confirming a BRN Work Order for the proper…"
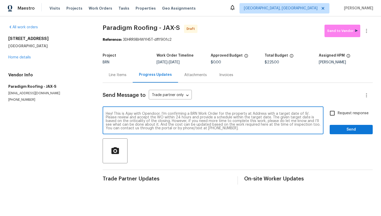
click at [253, 112] on textarea "Hey! This is Ajay with Opendoor. I’m confirming a BRN Work Order for the proper…" at bounding box center [213, 121] width 215 height 18
paste textarea "2922 Madrid Ave E, Jacksonville, FL 32217"
click at [144, 118] on textarea "Hey! This is Ajay with Opendoor. I’m confirming a BRN Work Order for the proper…" at bounding box center [213, 121] width 215 height 18
type textarea "Hey! This is Ajay with Opendoor. I’m confirming a BRN Work Order for the proper…"
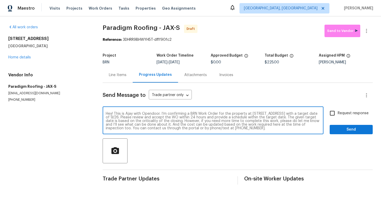
click at [333, 113] on input "Request response" at bounding box center [332, 113] width 11 height 11
checkbox input "true"
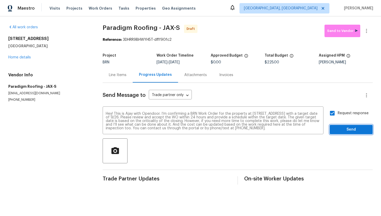
click at [337, 128] on span "Send" at bounding box center [351, 129] width 35 height 6
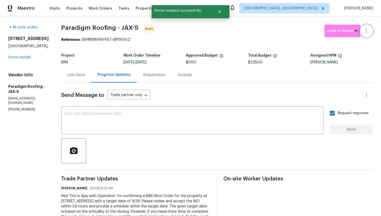
click at [365, 29] on icon "button" at bounding box center [366, 31] width 6 height 6
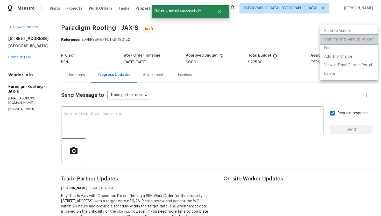
click at [361, 39] on li "Confirm and Send to Vendor" at bounding box center [349, 39] width 58 height 9
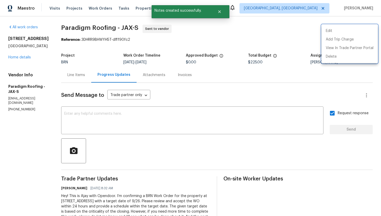
click at [243, 94] on div at bounding box center [190, 108] width 381 height 216
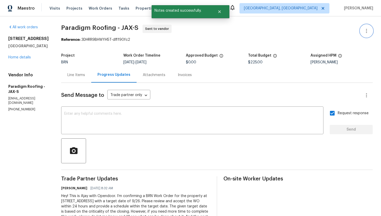
scroll to position [33, 0]
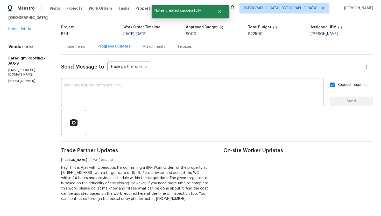
click at [174, 172] on div "Hey! This is Ajay with Opendoor. I’m confirming a BRN Work Order for the proper…" at bounding box center [135, 183] width 149 height 36
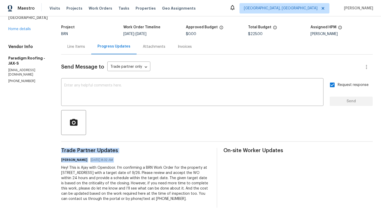
copy div "Trade Partner Updates Ajay Godson 09/23/2025 8:32 AM"
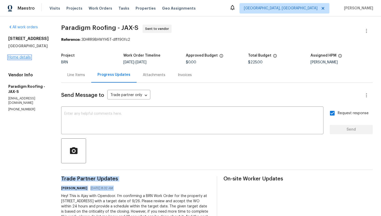
click at [22, 58] on link "Home details" at bounding box center [19, 57] width 23 height 4
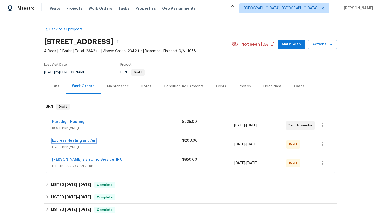
click at [66, 141] on link "Express Heating and Air" at bounding box center [74, 141] width 44 height 4
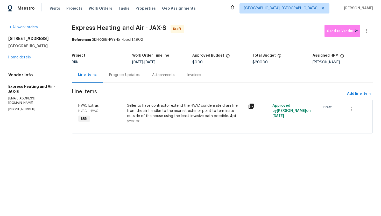
click at [128, 75] on div "Progress Updates" at bounding box center [124, 74] width 31 height 5
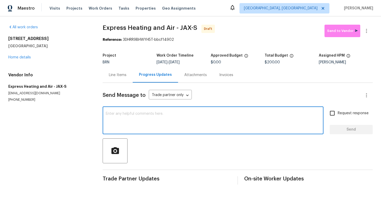
click at [141, 117] on textarea at bounding box center [213, 121] width 215 height 18
paste textarea "Hey! This is Ajay with Opendoor. I’m confirming a BRN Work Order for the proper…"
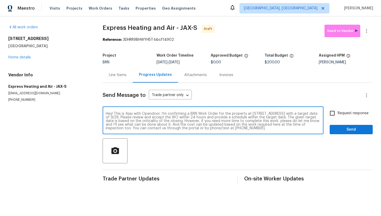
type textarea "Hey! This is Ajay with Opendoor. I’m confirming a BRN Work Order for the proper…"
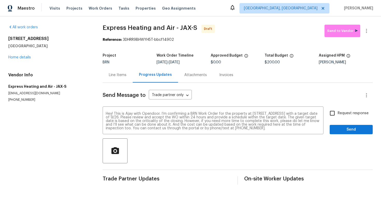
click at [341, 114] on span "Request response" at bounding box center [353, 112] width 31 height 5
click at [338, 114] on input "Request response" at bounding box center [332, 113] width 11 height 11
checkbox input "true"
click at [344, 132] on span "Send" at bounding box center [351, 129] width 35 height 6
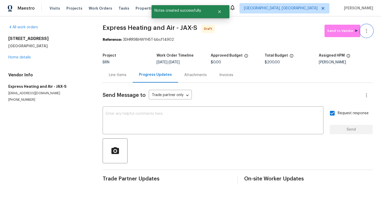
click at [368, 34] on icon "button" at bounding box center [366, 31] width 6 height 6
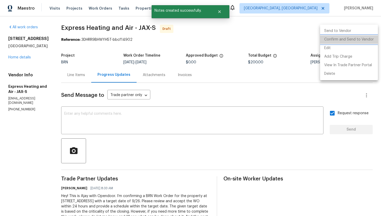
click at [364, 41] on li "Confirm and Send to Vendor" at bounding box center [349, 39] width 58 height 9
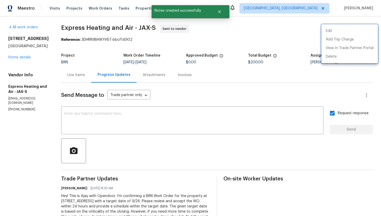
click at [238, 86] on div at bounding box center [190, 108] width 381 height 216
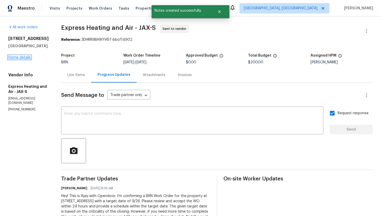
click at [27, 59] on link "Home details" at bounding box center [19, 57] width 23 height 4
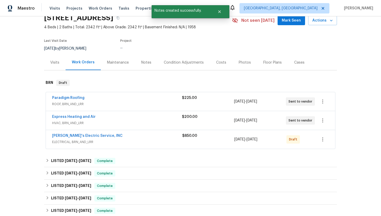
scroll to position [30, 0]
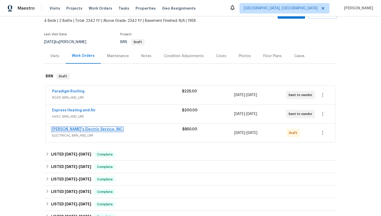
click at [76, 129] on link "Jack's Electric Service, INC" at bounding box center [87, 129] width 70 height 4
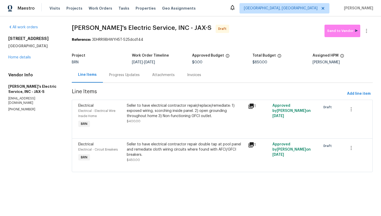
click at [132, 76] on div "Progress Updates" at bounding box center [124, 74] width 31 height 5
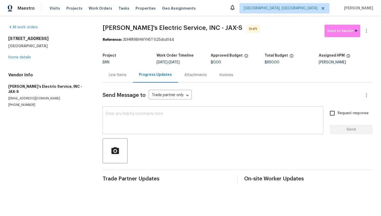
click at [165, 123] on textarea at bounding box center [213, 121] width 215 height 18
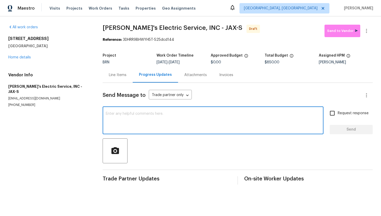
paste textarea "Hey! This is Ajay with Opendoor. I’m confirming a BRN Work Order for the proper…"
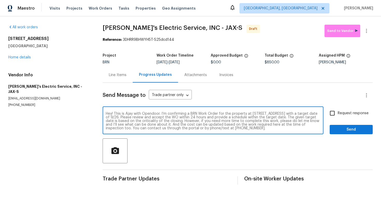
type textarea "Hey! This is Ajay with Opendoor. I’m confirming a BRN Work Order for the proper…"
click at [335, 114] on input "Request response" at bounding box center [332, 113] width 11 height 11
checkbox input "true"
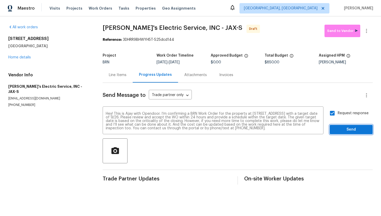
click at [344, 128] on span "Send" at bounding box center [351, 129] width 35 height 6
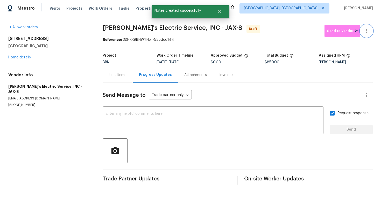
click at [367, 32] on icon "button" at bounding box center [366, 31] width 6 height 6
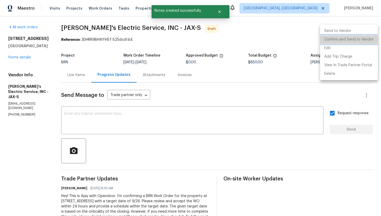
click at [361, 40] on li "Confirm and Send to Vendor" at bounding box center [349, 39] width 58 height 9
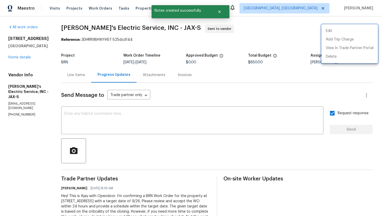
click at [284, 95] on div at bounding box center [190, 108] width 381 height 216
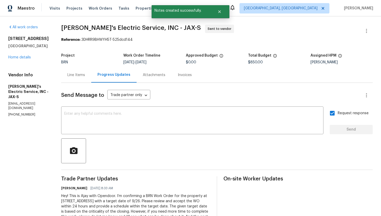
click at [74, 77] on div "Line Items" at bounding box center [76, 74] width 18 height 5
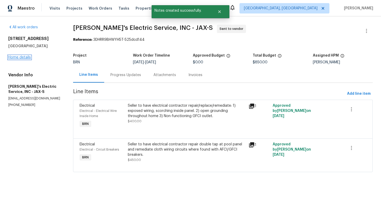
click at [21, 58] on link "Home details" at bounding box center [19, 57] width 23 height 4
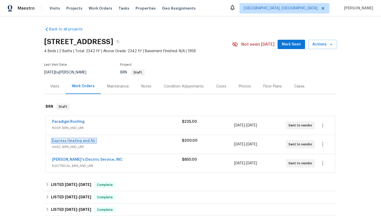
click at [66, 140] on link "Express Heating and Air" at bounding box center [74, 141] width 44 height 4
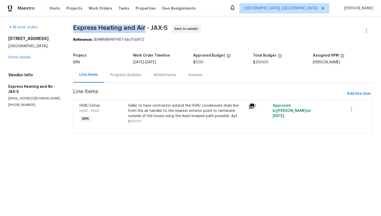
drag, startPoint x: 75, startPoint y: 27, endPoint x: 145, endPoint y: 26, distance: 70.2
click at [145, 26] on span "Express Heating and Air - JAX-S" at bounding box center [120, 28] width 95 height 6
copy span "Express Heating and Air"
click at [218, 31] on span "Express Heating and Air - JAX-S Sent to vendor" at bounding box center [216, 31] width 287 height 12
click at [30, 56] on link "Home details" at bounding box center [19, 57] width 23 height 4
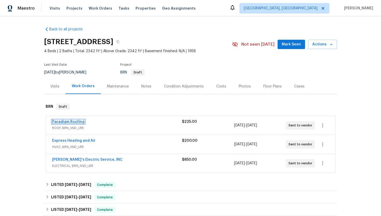
click at [65, 121] on link "Paradigm Roofing" at bounding box center [68, 122] width 32 height 4
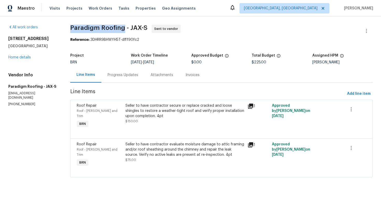
drag, startPoint x: 71, startPoint y: 28, endPoint x: 125, endPoint y: 29, distance: 53.9
click at [125, 29] on div "All work orders 2922 Madrid Ave E Jacksonville, FL 32217 Home details Vendor In…" at bounding box center [190, 103] width 381 height 175
copy span "Paradigm Roofing"
click at [219, 35] on span "Paradigm Roofing - JAX-S Sent to vendor" at bounding box center [215, 31] width 290 height 12
click at [24, 58] on link "Home details" at bounding box center [19, 57] width 23 height 4
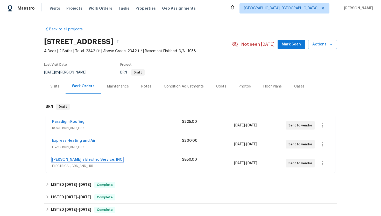
click at [63, 159] on link "Jack's Electric Service, INC" at bounding box center [87, 160] width 70 height 4
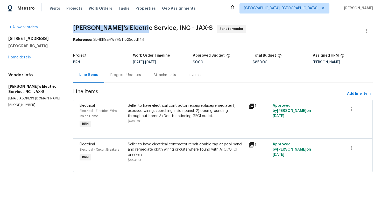
drag, startPoint x: 71, startPoint y: 27, endPoint x: 138, endPoint y: 26, distance: 66.4
click at [138, 26] on div "All work orders 2922 Madrid Ave E Jacksonville, FL 32217 Home details Vendor In…" at bounding box center [190, 101] width 381 height 170
copy span "Jack's Electric Service"
click at [219, 43] on section "Jack's Electric Service, INC - JAX-S Sent to vendor Reference: 3DHRR9BHWYH5T-52…" at bounding box center [223, 101] width 300 height 153
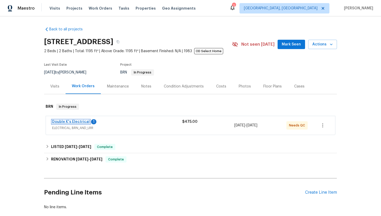
click at [76, 122] on link "Double K's Electrical" at bounding box center [71, 122] width 38 height 4
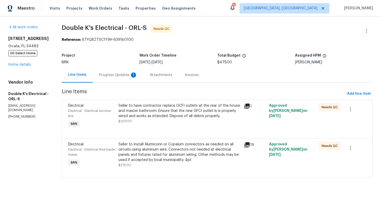
click at [111, 73] on div "Progress Updates 1" at bounding box center [118, 74] width 38 height 5
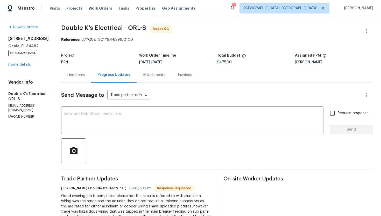
click at [76, 74] on div "Line Items" at bounding box center [76, 74] width 18 height 5
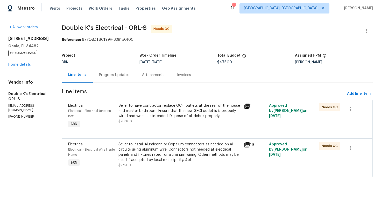
click at [136, 116] on div "Seller to have contractor replace GCFI outlets at the rear of the house and mas…" at bounding box center [179, 111] width 122 height 16
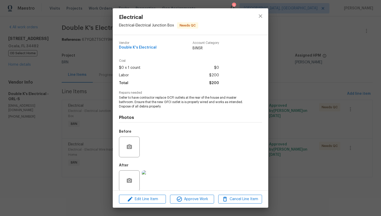
scroll to position [6, 0]
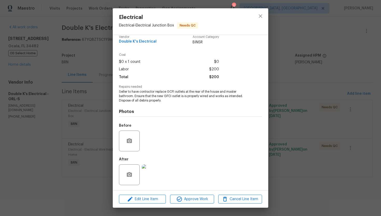
click at [148, 174] on img at bounding box center [152, 174] width 21 height 21
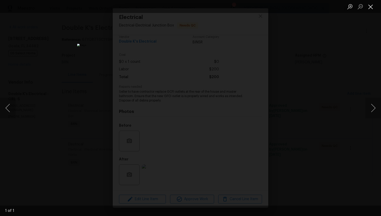
click at [371, 6] on button "Close lightbox" at bounding box center [370, 6] width 10 height 9
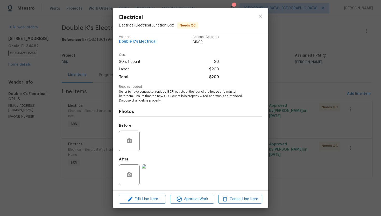
click at [301, 49] on div "Electrical Electrical - Electrical Junction Box Needs QC Vendor Double K's Elec…" at bounding box center [190, 108] width 381 height 216
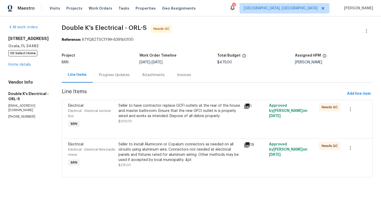
click at [164, 146] on div "Seller to install Alumiconn or Copalum connectors as needed on all circuits usi…" at bounding box center [179, 151] width 122 height 21
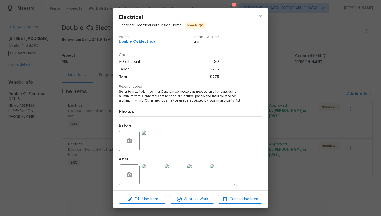
click at [152, 169] on img at bounding box center [152, 174] width 21 height 21
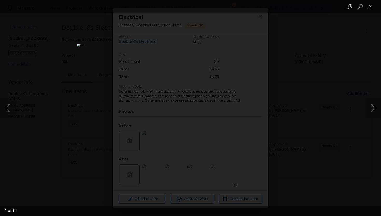
click at [370, 112] on button "Next image" at bounding box center [373, 107] width 16 height 21
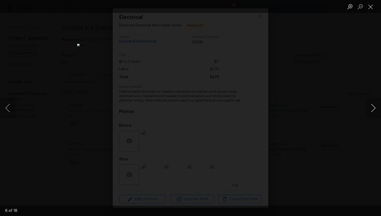
click at [370, 112] on button "Next image" at bounding box center [373, 107] width 16 height 21
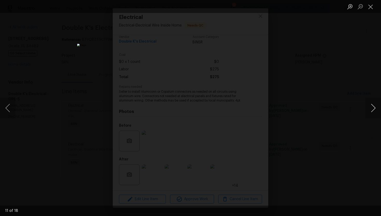
click at [370, 112] on button "Next image" at bounding box center [373, 107] width 16 height 21
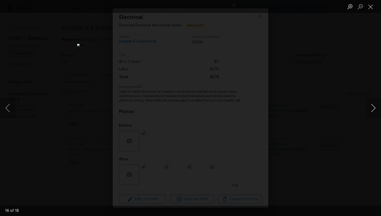
click at [370, 112] on button "Next image" at bounding box center [373, 107] width 16 height 21
click at [371, 7] on button "Close lightbox" at bounding box center [370, 6] width 10 height 9
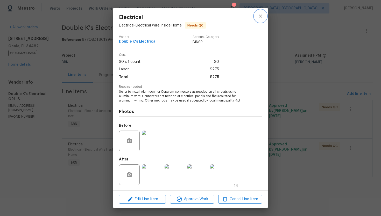
click at [260, 21] on button "close" at bounding box center [260, 16] width 12 height 12
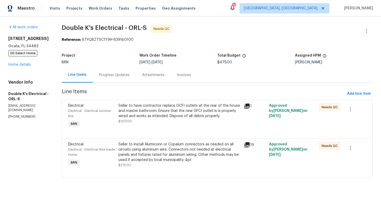
click at [120, 71] on div "Progress Updates" at bounding box center [114, 74] width 43 height 15
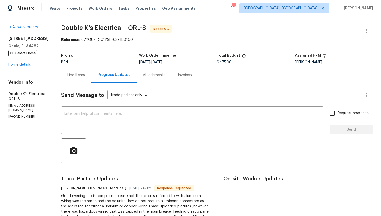
click at [84, 78] on div "Line Items" at bounding box center [76, 74] width 30 height 15
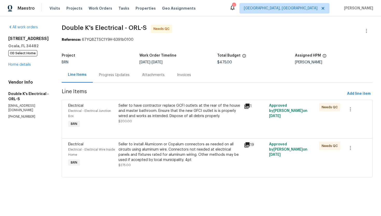
click at [119, 75] on div "Progress Updates" at bounding box center [114, 74] width 31 height 5
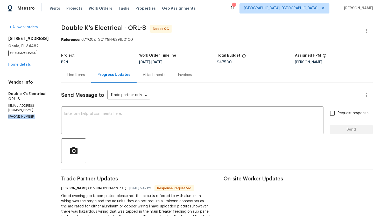
drag, startPoint x: 7, startPoint y: 111, endPoint x: 36, endPoint y: 111, distance: 29.0
copy p "(407) 724-1783"
click at [84, 73] on div "Line Items" at bounding box center [76, 74] width 18 height 5
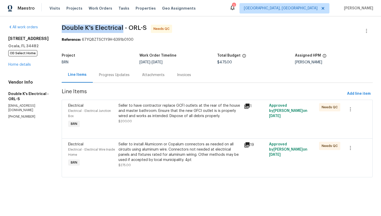
drag, startPoint x: 65, startPoint y: 29, endPoint x: 125, endPoint y: 25, distance: 60.7
click at [125, 25] on span "Double K's Electrical - ORL-S" at bounding box center [104, 28] width 85 height 6
copy span "Double K's Electrical"
click at [151, 115] on div "Seller to have contractor replace GCFI outlets at the rear of the house and mas…" at bounding box center [179, 111] width 122 height 16
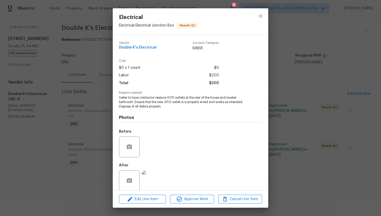
click at [155, 99] on span "Seller to have contractor replace GCFI outlets at the rear of the house and mas…" at bounding box center [183, 101] width 129 height 13
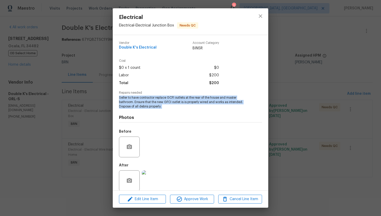
copy span "Seller to have contractor replace GCFI outlets at the rear of the house and mas…"
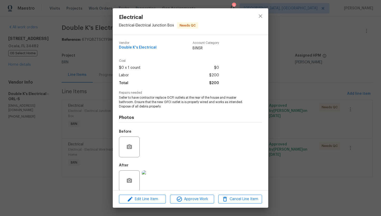
click at [288, 65] on div "Electrical Electrical - Electrical Junction Box Needs QC Vendor Double K's Elec…" at bounding box center [190, 108] width 381 height 216
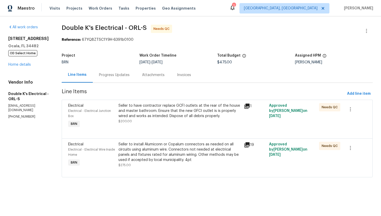
click at [181, 159] on div "Seller to install Alumiconn or Copalum connectors as needed on all circuits usi…" at bounding box center [179, 151] width 122 height 21
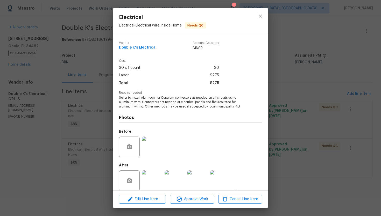
click at [179, 102] on span "Seller to install Alumiconn or Copalum connectors as needed on all circuits usi…" at bounding box center [183, 101] width 129 height 13
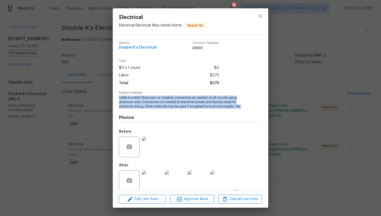
copy span "Seller to install Alumiconn or Copalum connectors as needed on all circuits usi…"
click at [260, 14] on icon "close" at bounding box center [260, 16] width 6 height 6
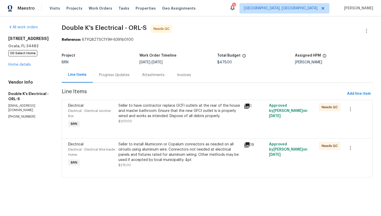
click at [169, 113] on div "Seller to have contractor replace GCFI outlets at the rear of the house and mas…" at bounding box center [179, 111] width 122 height 16
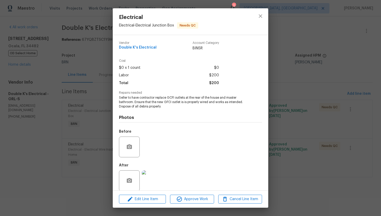
click at [153, 180] on img at bounding box center [152, 180] width 21 height 21
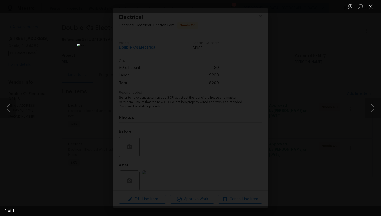
click at [368, 6] on button "Close lightbox" at bounding box center [370, 6] width 10 height 9
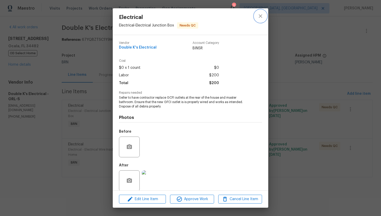
click at [262, 17] on icon "close" at bounding box center [260, 16] width 6 height 6
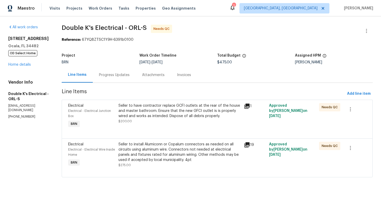
click at [162, 156] on div "Seller to install Alumiconn or Copalum connectors as needed on all circuits usi…" at bounding box center [179, 151] width 122 height 21
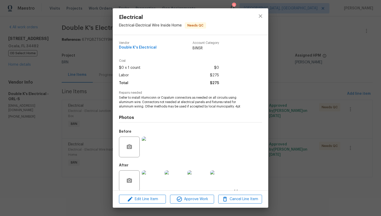
click at [157, 147] on img at bounding box center [152, 146] width 21 height 21
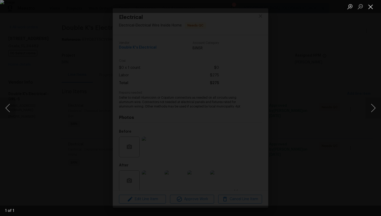
click at [369, 9] on button "Close lightbox" at bounding box center [370, 6] width 10 height 9
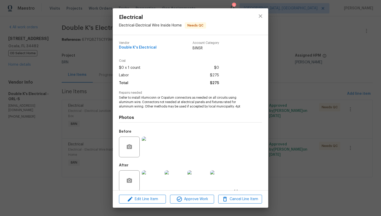
scroll to position [6, 0]
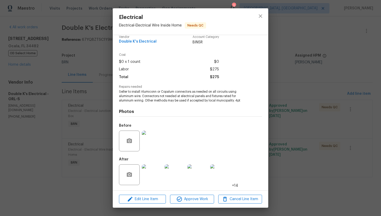
click at [155, 172] on img at bounding box center [152, 174] width 21 height 21
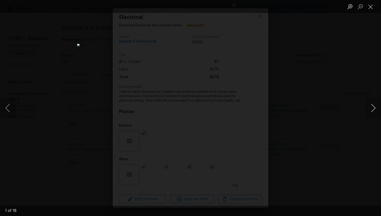
click at [367, 107] on button "Next image" at bounding box center [373, 107] width 16 height 21
click at [376, 110] on button "Next image" at bounding box center [373, 107] width 16 height 21
click at [371, 109] on button "Next image" at bounding box center [373, 107] width 16 height 21
click at [372, 109] on button "Next image" at bounding box center [373, 107] width 16 height 21
click at [374, 109] on button "Next image" at bounding box center [373, 107] width 16 height 21
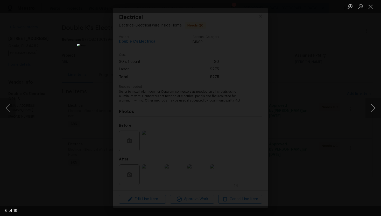
click at [371, 110] on button "Next image" at bounding box center [373, 107] width 16 height 21
click at [371, 108] on button "Next image" at bounding box center [373, 107] width 16 height 21
click at [375, 109] on button "Next image" at bounding box center [373, 107] width 16 height 21
click at [374, 107] on button "Next image" at bounding box center [373, 107] width 16 height 21
click at [373, 111] on button "Next image" at bounding box center [373, 107] width 16 height 21
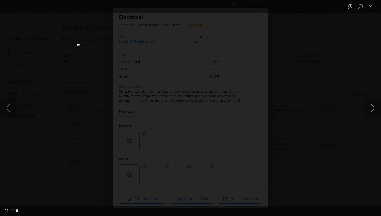
click at [372, 105] on button "Next image" at bounding box center [373, 107] width 16 height 21
click at [374, 108] on button "Next image" at bounding box center [373, 107] width 16 height 21
click at [370, 109] on button "Next image" at bounding box center [373, 107] width 16 height 21
click at [369, 106] on button "Next image" at bounding box center [373, 107] width 16 height 21
click at [370, 108] on button "Next image" at bounding box center [373, 107] width 16 height 21
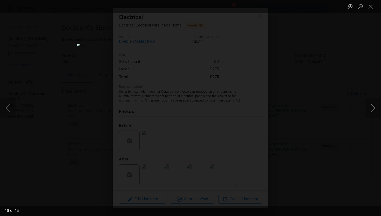
click at [369, 110] on button "Next image" at bounding box center [373, 107] width 16 height 21
click at [370, 109] on button "Next image" at bounding box center [373, 107] width 16 height 21
click at [370, 8] on button "Close lightbox" at bounding box center [370, 6] width 10 height 9
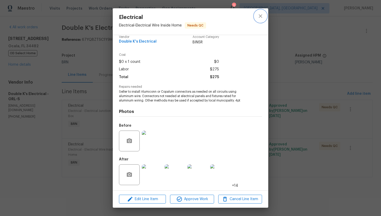
click at [262, 14] on icon "close" at bounding box center [260, 16] width 6 height 6
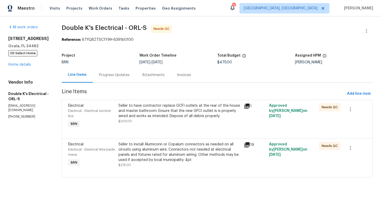
click at [119, 77] on div "Progress Updates" at bounding box center [114, 74] width 31 height 5
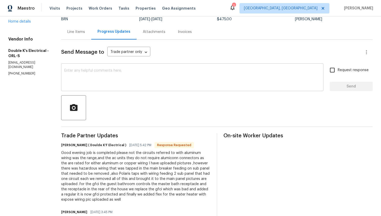
scroll to position [44, 0]
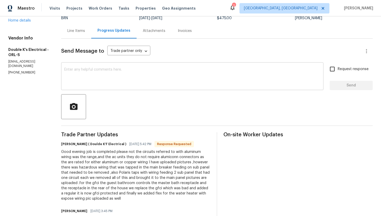
click at [196, 81] on textarea at bounding box center [192, 77] width 256 height 18
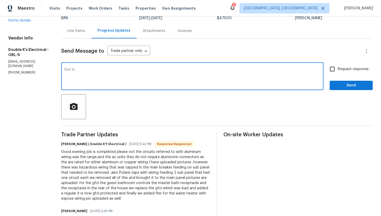
paste textarea "WO is approved. Please upload the invoice under invoice section. Thanks!"
type textarea "Got it. WO is approved. Please upload the invoice under invoice section. Thanks!"
click at [355, 72] on span "Request response" at bounding box center [353, 68] width 31 height 5
click at [338, 72] on input "Request response" at bounding box center [332, 68] width 11 height 11
checkbox input "true"
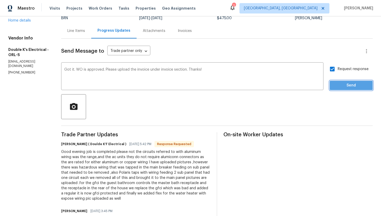
click at [354, 84] on span "Send" at bounding box center [351, 85] width 35 height 6
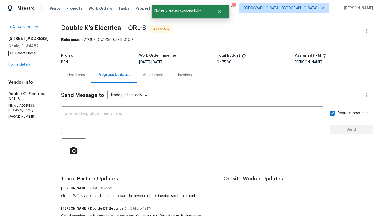
click at [85, 77] on div "Line Items" at bounding box center [76, 74] width 30 height 15
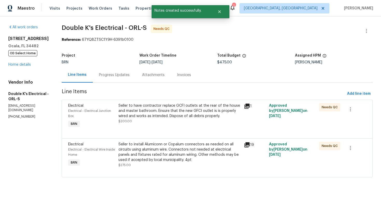
click at [117, 77] on div "Progress Updates" at bounding box center [114, 74] width 43 height 15
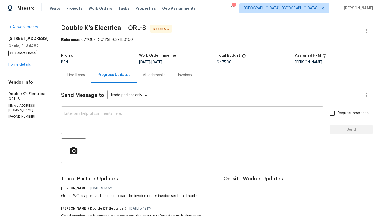
click at [125, 129] on textarea at bounding box center [192, 121] width 256 height 18
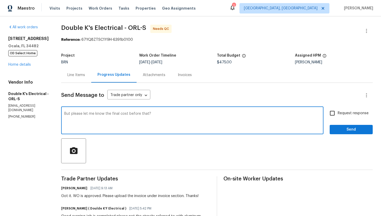
type textarea "But please let me know the final cost before that?"
click at [339, 115] on span "Request response" at bounding box center [353, 112] width 31 height 5
click at [338, 115] on input "Request response" at bounding box center [332, 113] width 11 height 11
checkbox input "true"
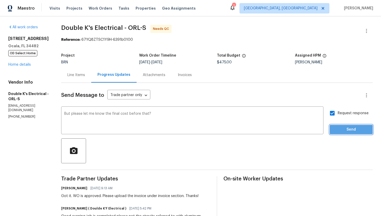
click at [344, 130] on span "Send" at bounding box center [351, 129] width 35 height 6
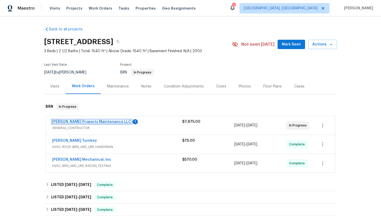
click at [73, 120] on link "[PERSON_NAME] Property Maintenance LLC" at bounding box center [91, 122] width 79 height 4
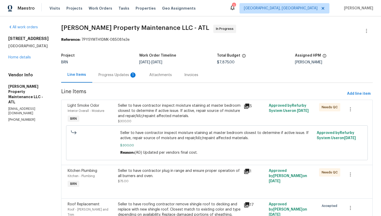
click at [126, 78] on div "Progress Updates 1" at bounding box center [117, 74] width 51 height 15
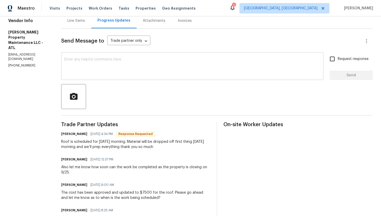
scroll to position [58, 0]
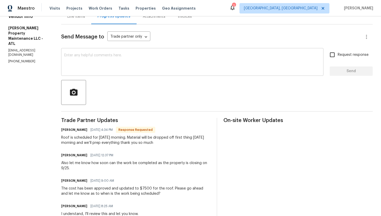
click at [165, 63] on textarea at bounding box center [192, 62] width 256 height 18
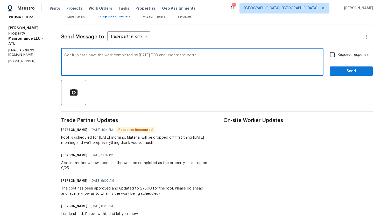
type textarea "Got it, please have the work completed by [DATE] EOD and update the portal."
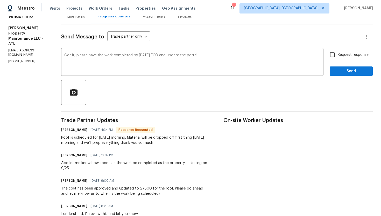
click at [338, 58] on label "Request response" at bounding box center [348, 54] width 42 height 11
click at [338, 58] on input "Request response" at bounding box center [332, 54] width 11 height 11
checkbox input "true"
click at [344, 73] on span "Send" at bounding box center [351, 71] width 35 height 6
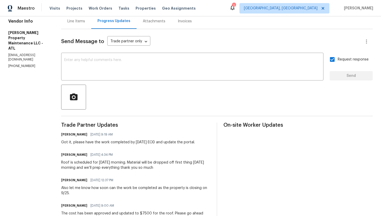
scroll to position [57, 0]
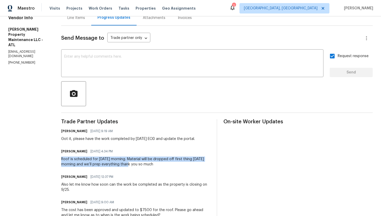
drag, startPoint x: 61, startPoint y: 160, endPoint x: 138, endPoint y: 165, distance: 77.4
copy div "Roof is scheduled for [DATE] morning. Material will be dropped off first thing …"
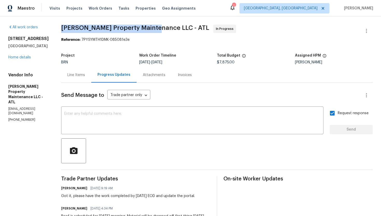
drag, startPoint x: 61, startPoint y: 29, endPoint x: 153, endPoint y: 25, distance: 92.1
copy span "[PERSON_NAME] Property Maintenance LLC"
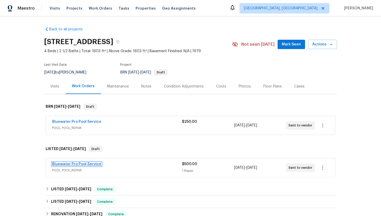
click at [69, 164] on link "Bluewater Pro Pool Service" at bounding box center [76, 164] width 49 height 4
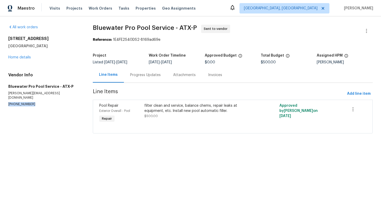
drag, startPoint x: 7, startPoint y: 100, endPoint x: 35, endPoint y: 101, distance: 28.5
click at [35, 101] on div "All work orders [STREET_ADDRESS] Home details Vendor Info Bluewater Pro Pool Se…" at bounding box center [190, 81] width 381 height 131
copy p "[PHONE_NUMBER]"
click at [145, 78] on div "Progress Updates" at bounding box center [145, 74] width 43 height 15
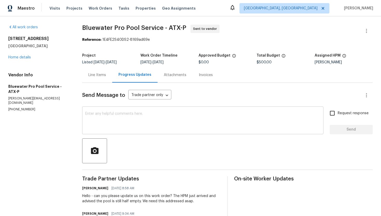
click at [127, 116] on textarea at bounding box center [202, 121] width 235 height 18
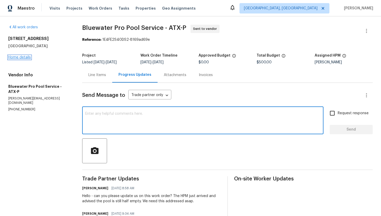
click at [29, 57] on link "Home details" at bounding box center [19, 57] width 23 height 4
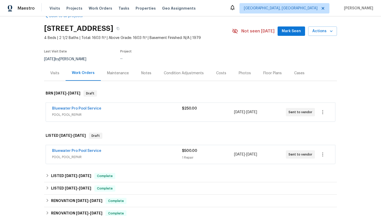
scroll to position [24, 0]
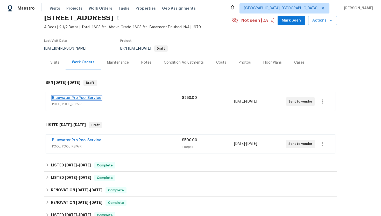
click at [80, 97] on link "Bluewater Pro Pool Service" at bounding box center [76, 98] width 49 height 4
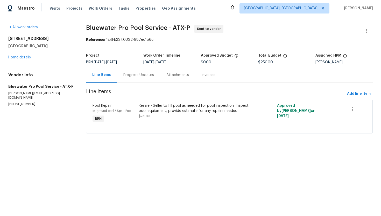
click at [134, 74] on div "Progress Updates" at bounding box center [138, 74] width 31 height 5
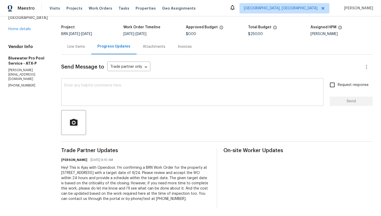
scroll to position [33, 0]
click at [140, 94] on textarea at bounding box center [192, 92] width 256 height 18
click at [27, 27] on link "Home details" at bounding box center [19, 29] width 23 height 4
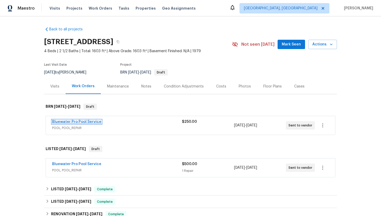
click at [88, 121] on link "Bluewater Pro Pool Service" at bounding box center [76, 122] width 49 height 4
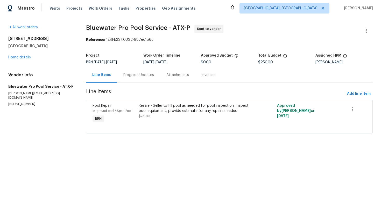
click at [127, 73] on div "Progress Updates" at bounding box center [138, 74] width 31 height 5
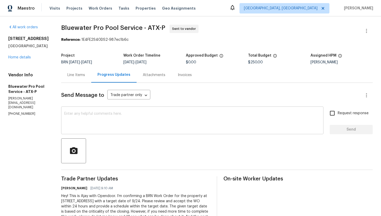
click at [126, 123] on textarea at bounding box center [192, 121] width 256 height 18
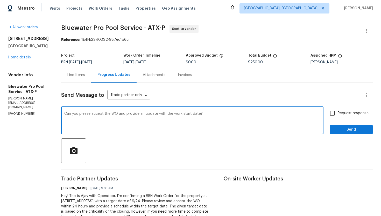
type textarea "Can you please accept the WO and provide an update with the work start date?"
click at [342, 116] on label "Request response" at bounding box center [348, 113] width 42 height 11
click at [338, 116] on input "Request response" at bounding box center [332, 113] width 11 height 11
checkbox input "true"
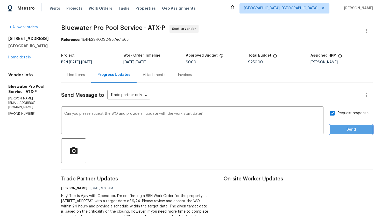
click at [342, 127] on span "Send" at bounding box center [351, 129] width 35 height 6
